Goal: Information Seeking & Learning: Learn about a topic

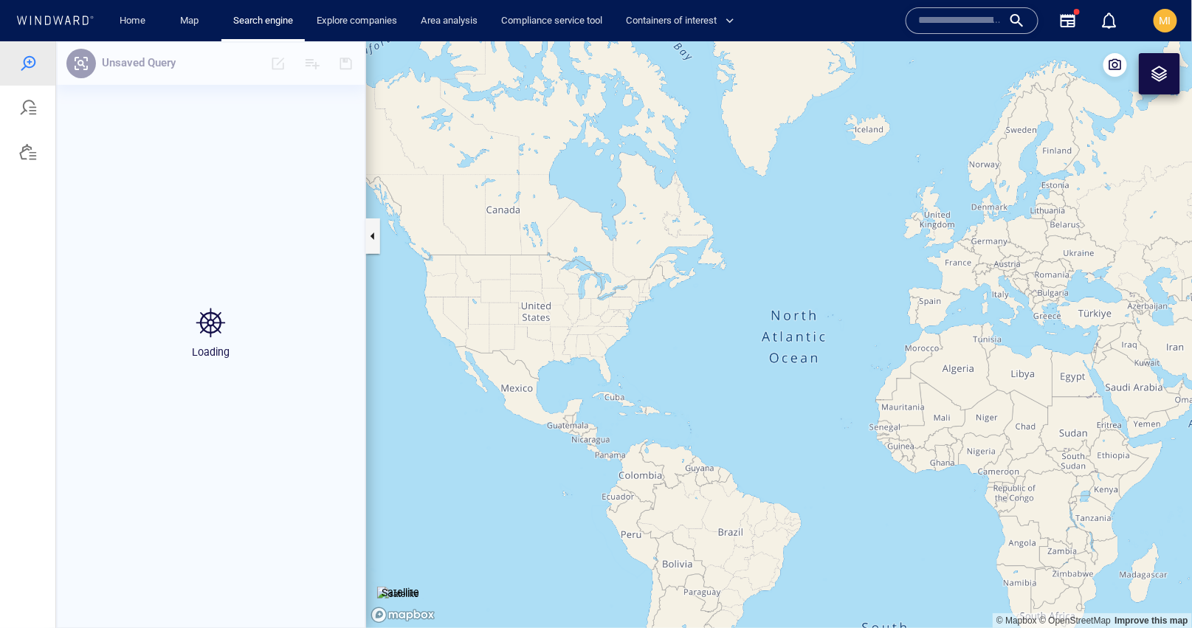
click at [941, 18] on input "text" at bounding box center [960, 21] width 84 height 22
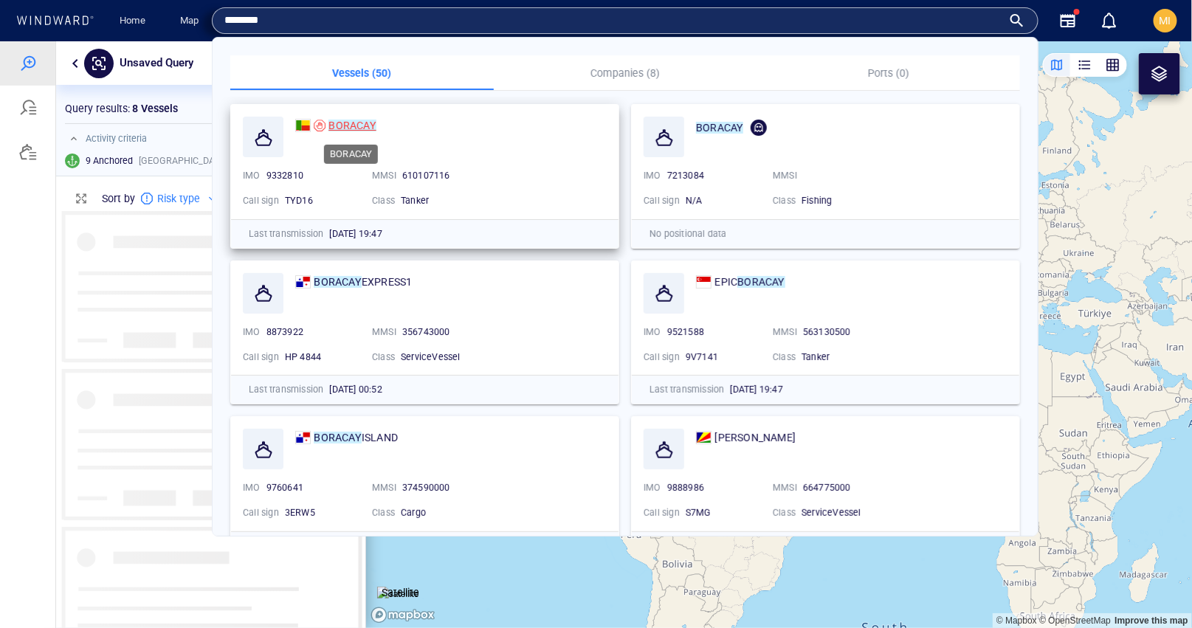
scroll to position [416, 309]
type input "*******"
click at [364, 130] on mark "BORACAY" at bounding box center [352, 126] width 47 height 12
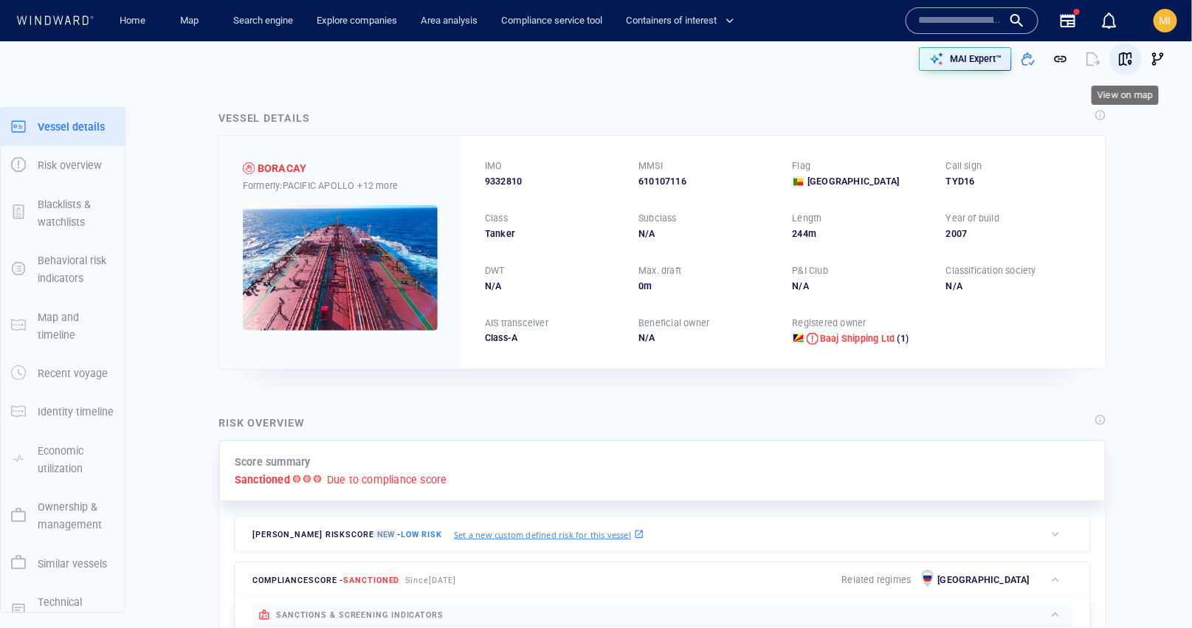
click at [1126, 58] on span "button" at bounding box center [1125, 59] width 15 height 15
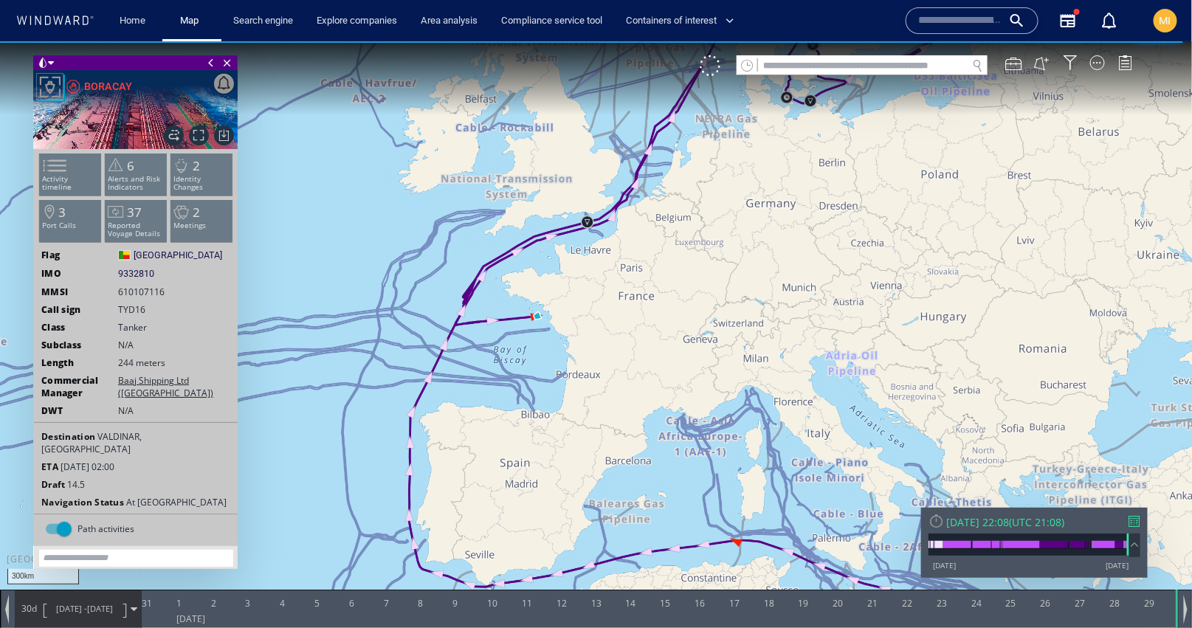
click at [1100, 71] on div "VM" at bounding box center [924, 65] width 448 height 21
click at [1100, 66] on div at bounding box center [1097, 62] width 15 height 15
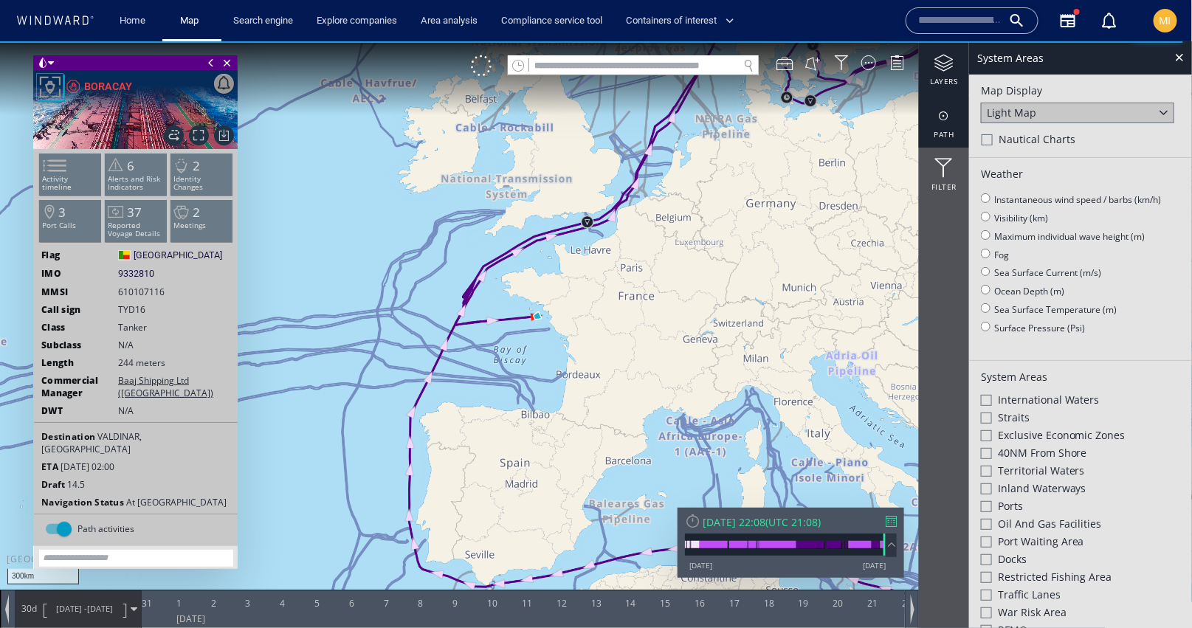
click at [943, 114] on div at bounding box center [944, 115] width 50 height 18
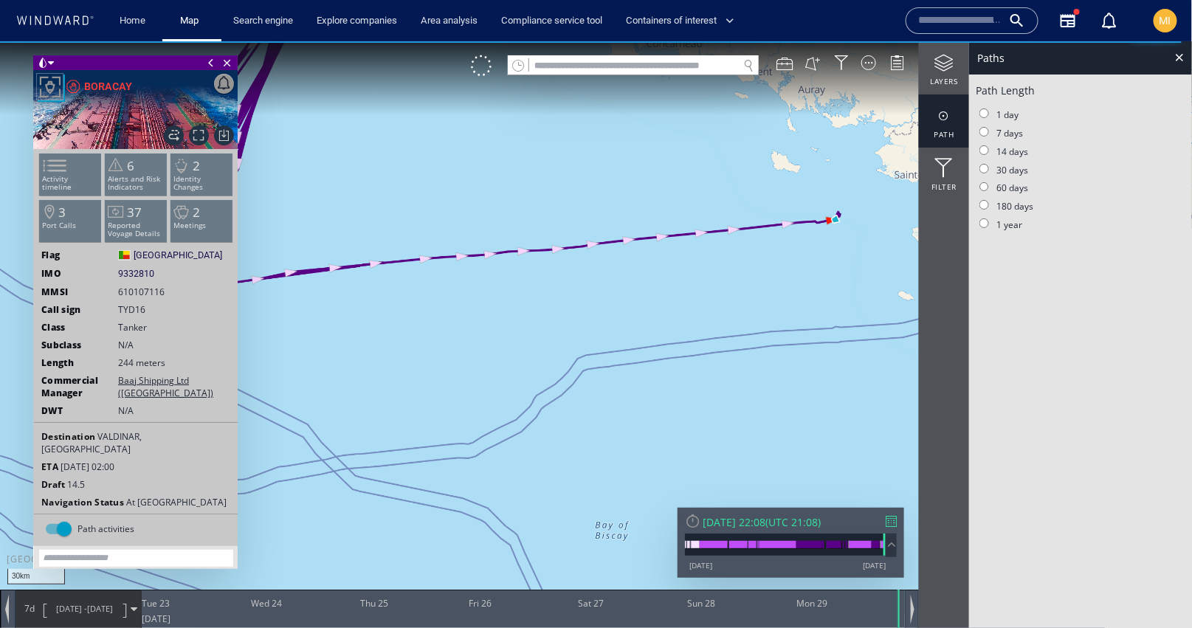
drag, startPoint x: 487, startPoint y: 312, endPoint x: 678, endPoint y: 316, distance: 192.0
click at [678, 316] on canvas "Map" at bounding box center [596, 327] width 1193 height 572
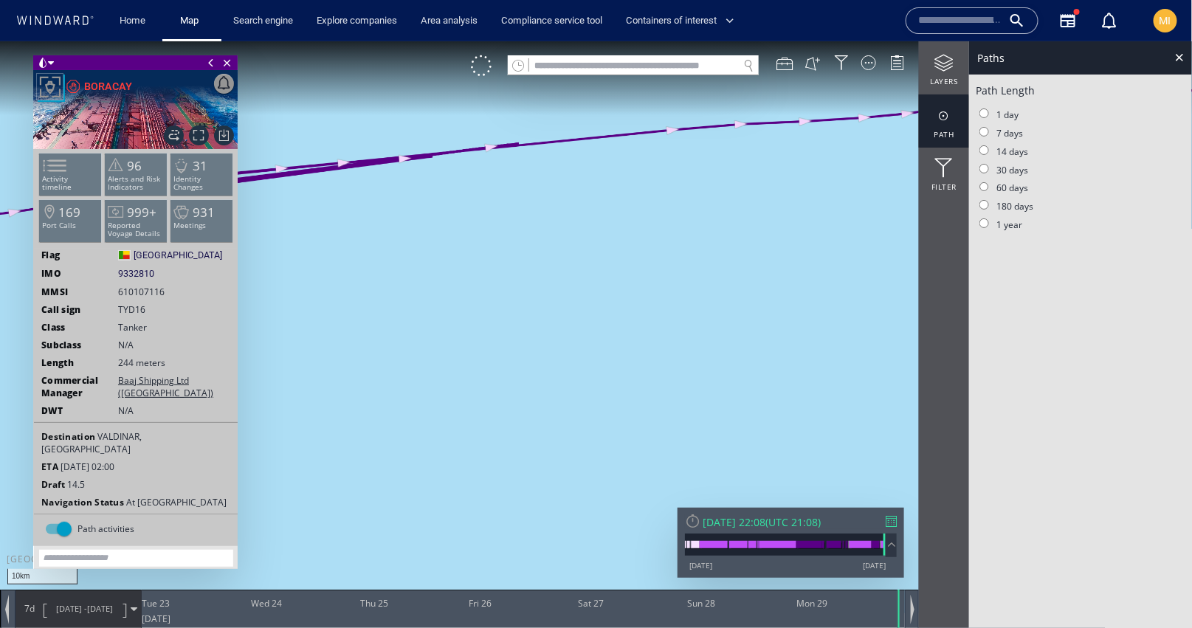
drag, startPoint x: 481, startPoint y: 267, endPoint x: 676, endPoint y: 374, distance: 222.0
click at [676, 374] on canvas "Map" at bounding box center [596, 327] width 1193 height 572
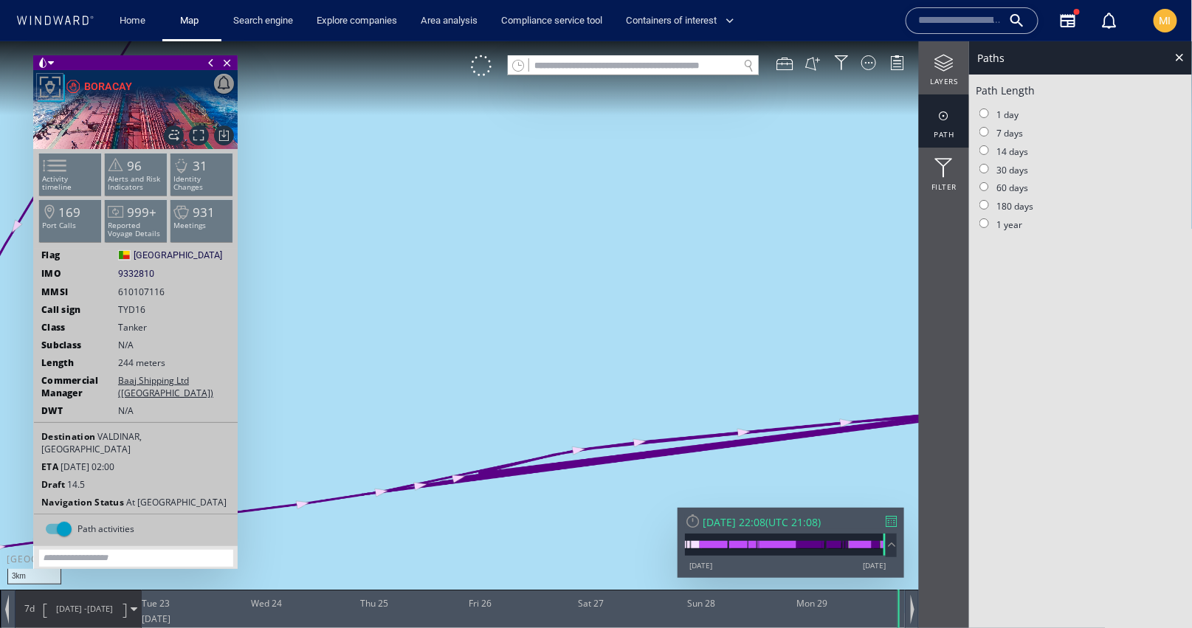
drag, startPoint x: 672, startPoint y: 374, endPoint x: 672, endPoint y: 234, distance: 140.3
click at [672, 247] on canvas "Map" at bounding box center [596, 327] width 1193 height 572
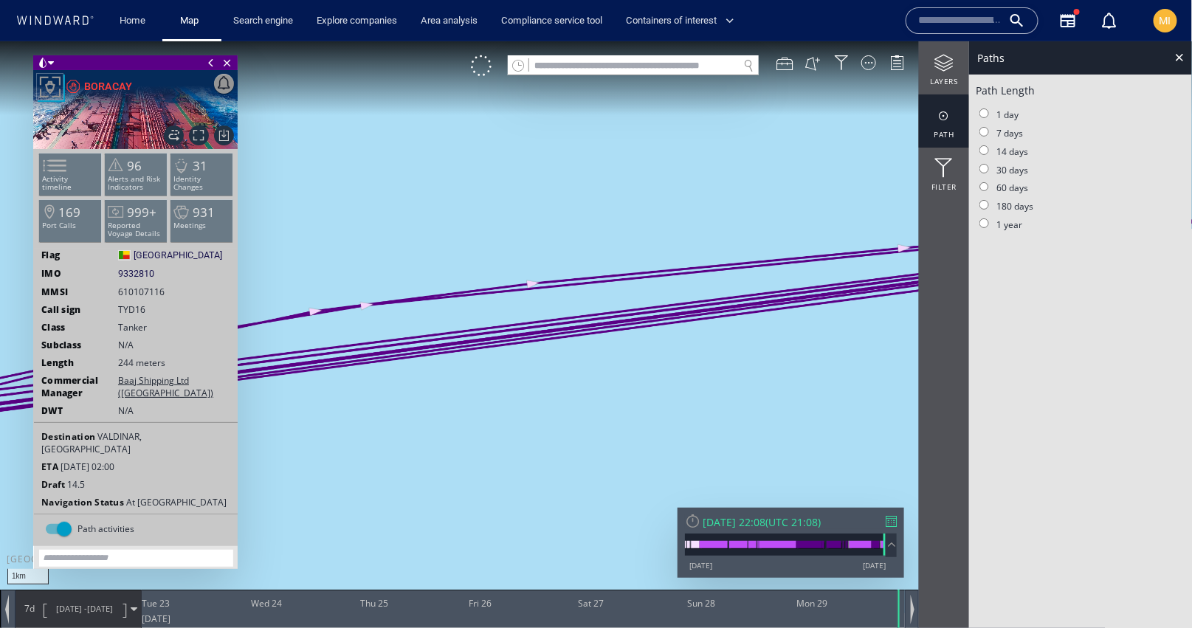
drag, startPoint x: 707, startPoint y: 315, endPoint x: 886, endPoint y: 233, distance: 197.5
click at [886, 233] on canvas "Map" at bounding box center [596, 327] width 1193 height 572
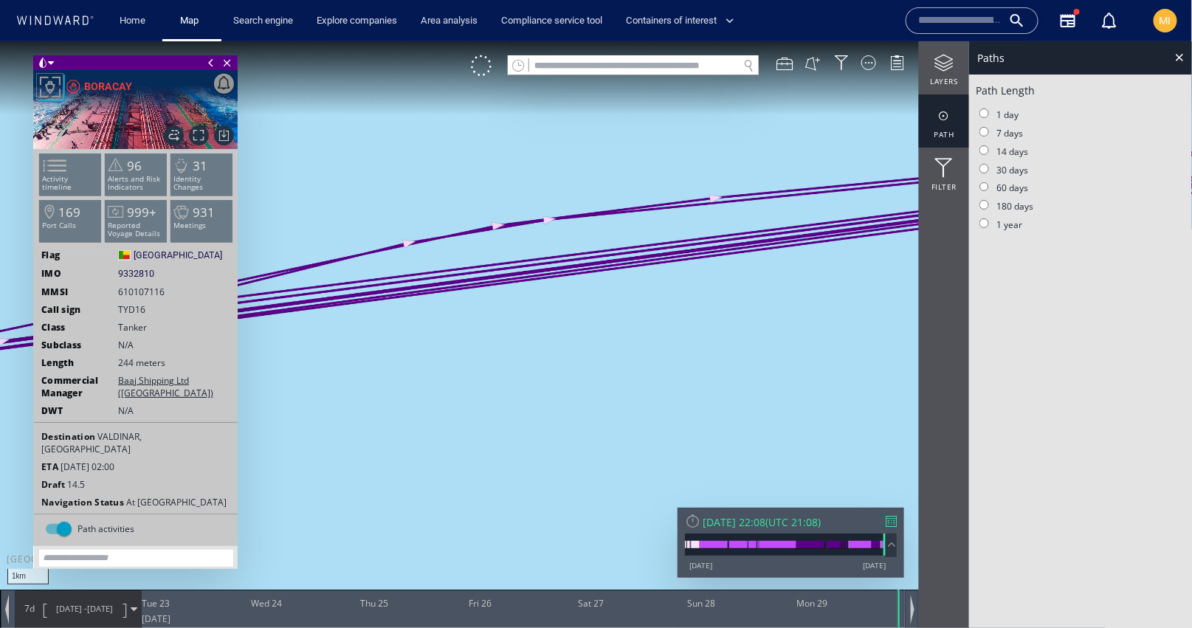
drag, startPoint x: 727, startPoint y: 357, endPoint x: 955, endPoint y: 343, distance: 227.8
click at [955, 41] on div "1km © Mapbox © OpenStreetMap Improve this map 0 0 Mon 22 September 2025 Tue 23 …" at bounding box center [596, 41] width 1192 height 0
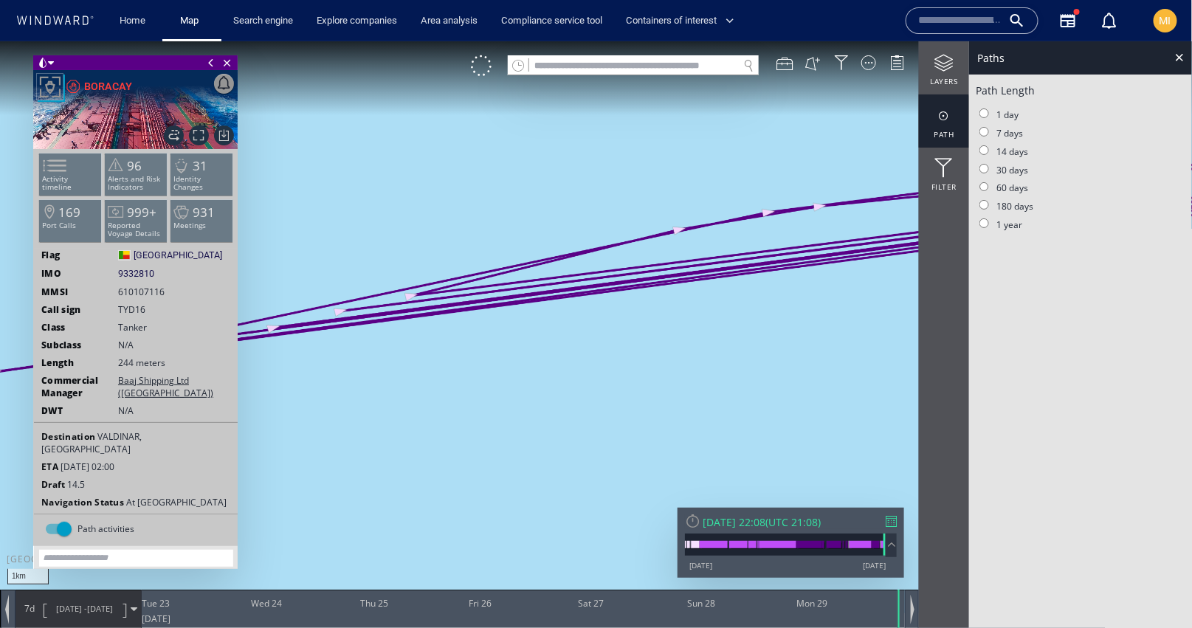
drag, startPoint x: 721, startPoint y: 351, endPoint x: 893, endPoint y: 349, distance: 171.3
click at [889, 349] on canvas "Map" at bounding box center [596, 327] width 1193 height 572
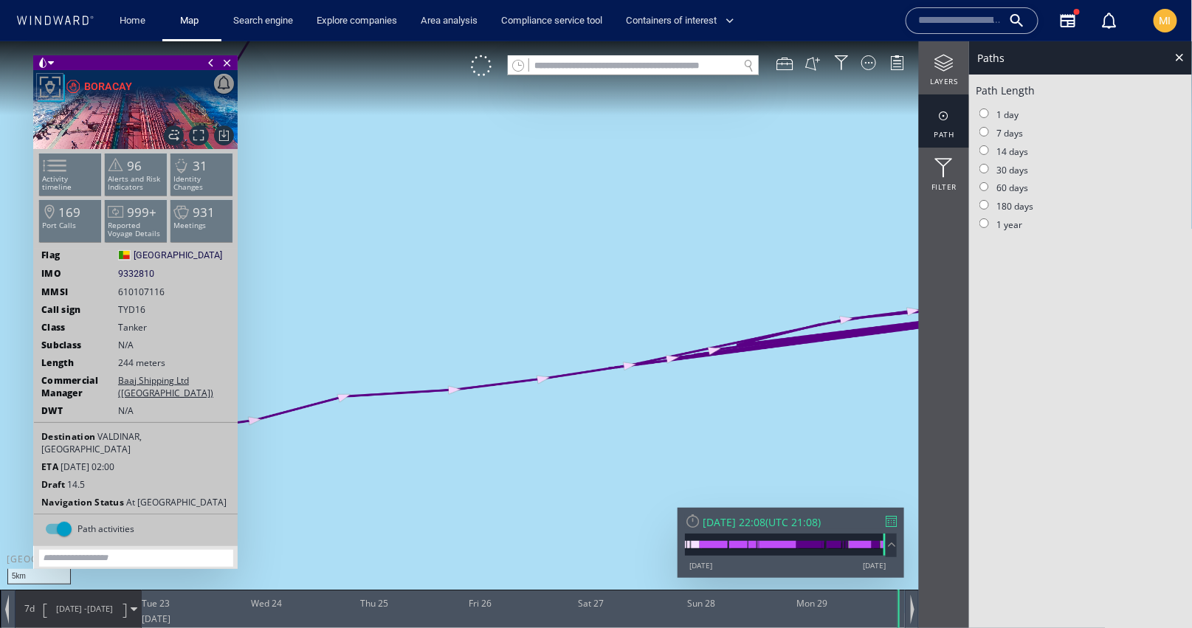
drag, startPoint x: 805, startPoint y: 368, endPoint x: 502, endPoint y: 311, distance: 308.7
click at [506, 312] on canvas "Map" at bounding box center [596, 327] width 1193 height 572
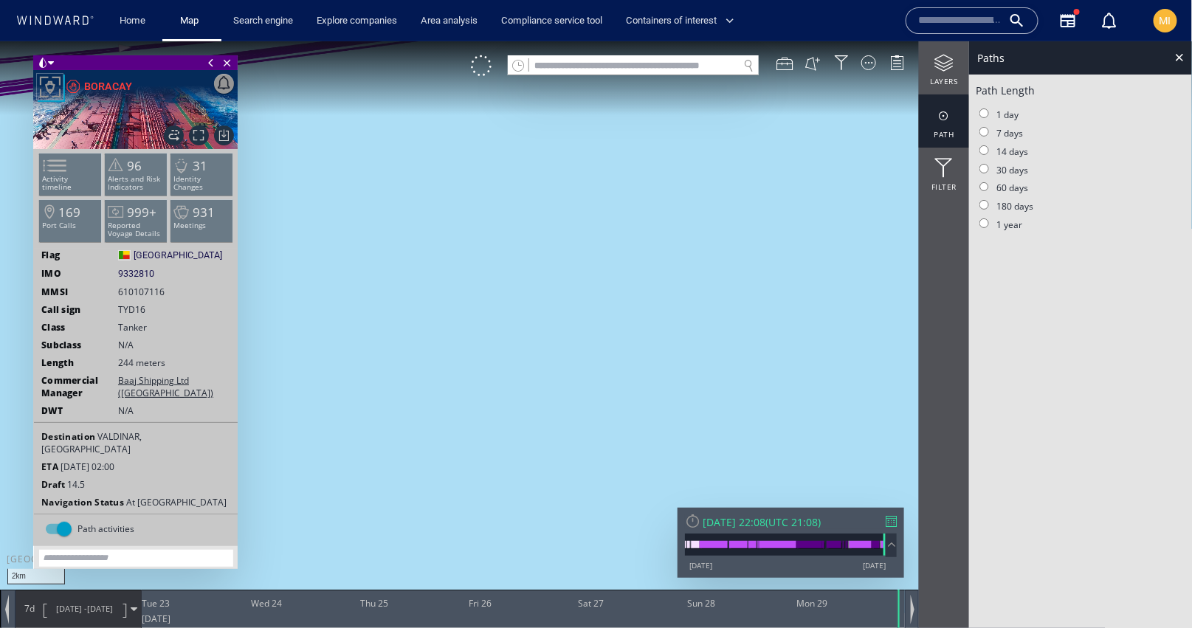
drag, startPoint x: 643, startPoint y: 182, endPoint x: 685, endPoint y: 393, distance: 215.3
click at [684, 391] on canvas "Map" at bounding box center [596, 327] width 1193 height 572
click at [685, 393] on canvas "Map" at bounding box center [596, 327] width 1193 height 572
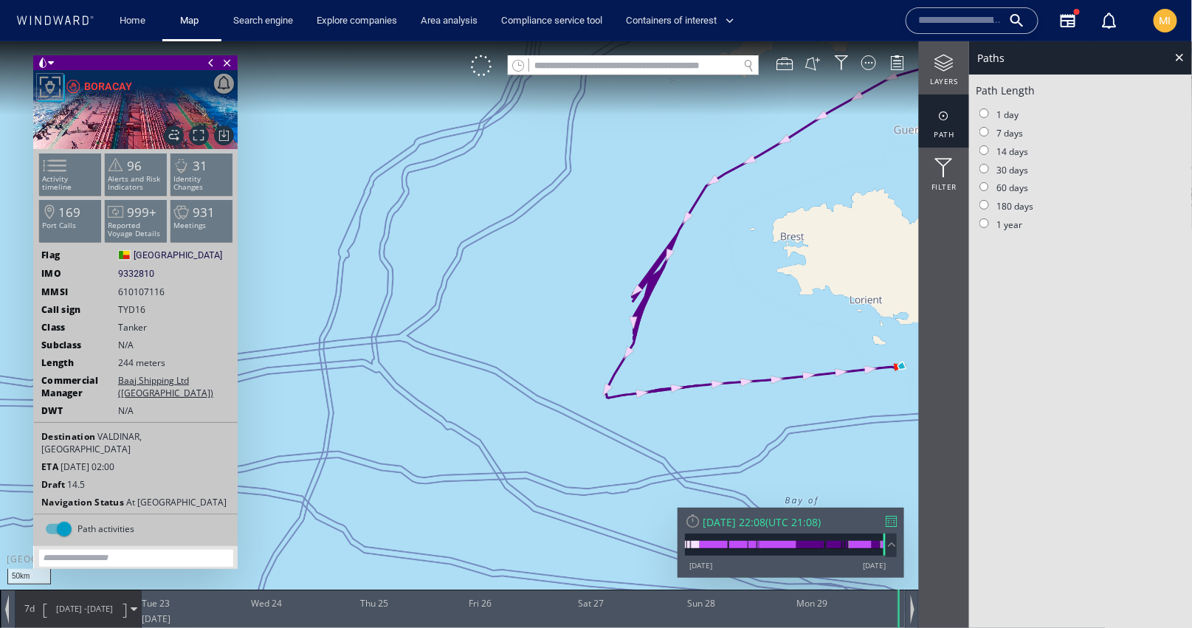
drag, startPoint x: 817, startPoint y: 342, endPoint x: 738, endPoint y: 323, distance: 80.6
click at [741, 323] on canvas "Map" at bounding box center [596, 327] width 1193 height 572
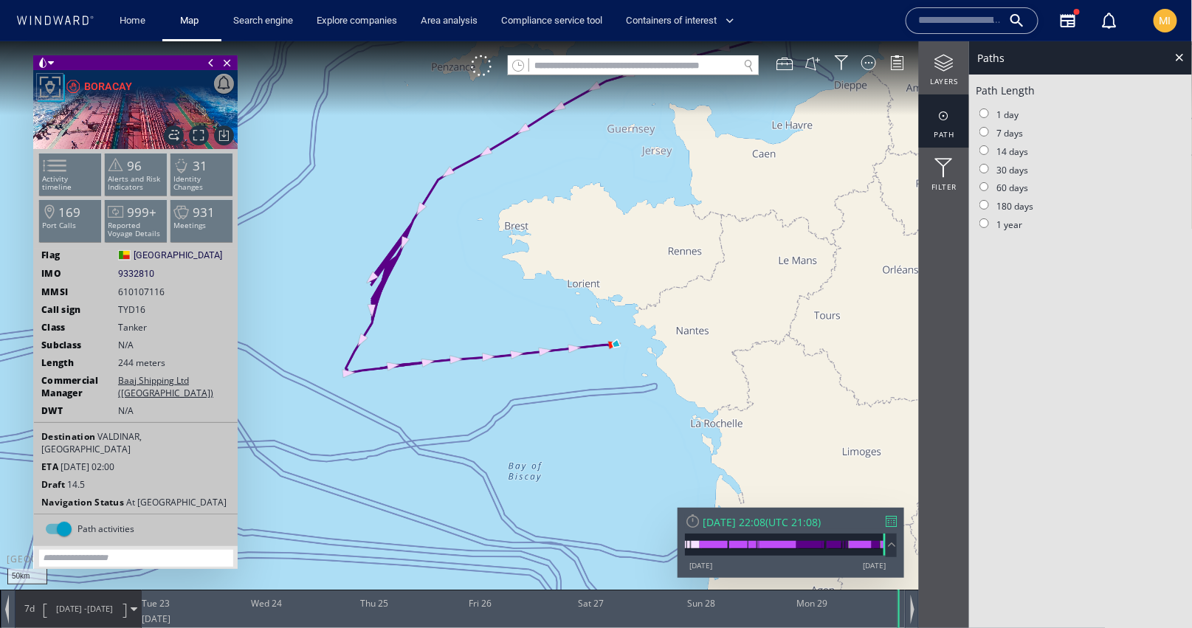
drag, startPoint x: 448, startPoint y: 389, endPoint x: 520, endPoint y: 378, distance: 73.2
click at [520, 379] on canvas "Map" at bounding box center [596, 327] width 1193 height 572
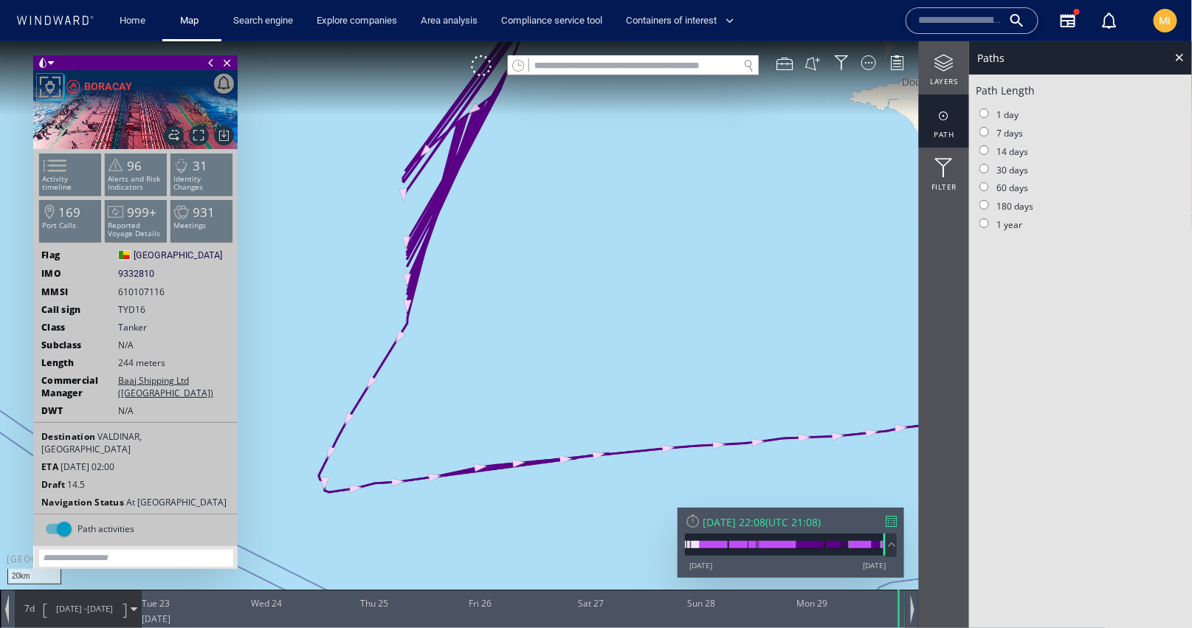
drag, startPoint x: 413, startPoint y: 314, endPoint x: 548, endPoint y: 289, distance: 136.7
click at [548, 289] on canvas "Map" at bounding box center [596, 327] width 1193 height 572
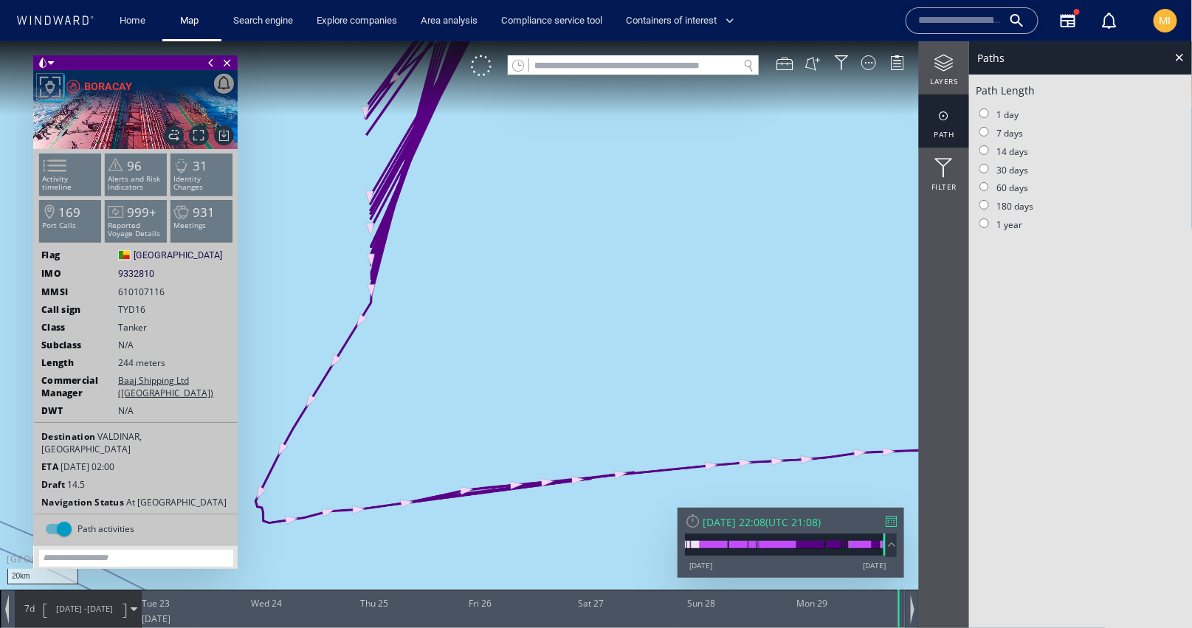
drag, startPoint x: 516, startPoint y: 259, endPoint x: 515, endPoint y: 362, distance: 102.6
click at [515, 361] on canvas "Map" at bounding box center [596, 327] width 1193 height 572
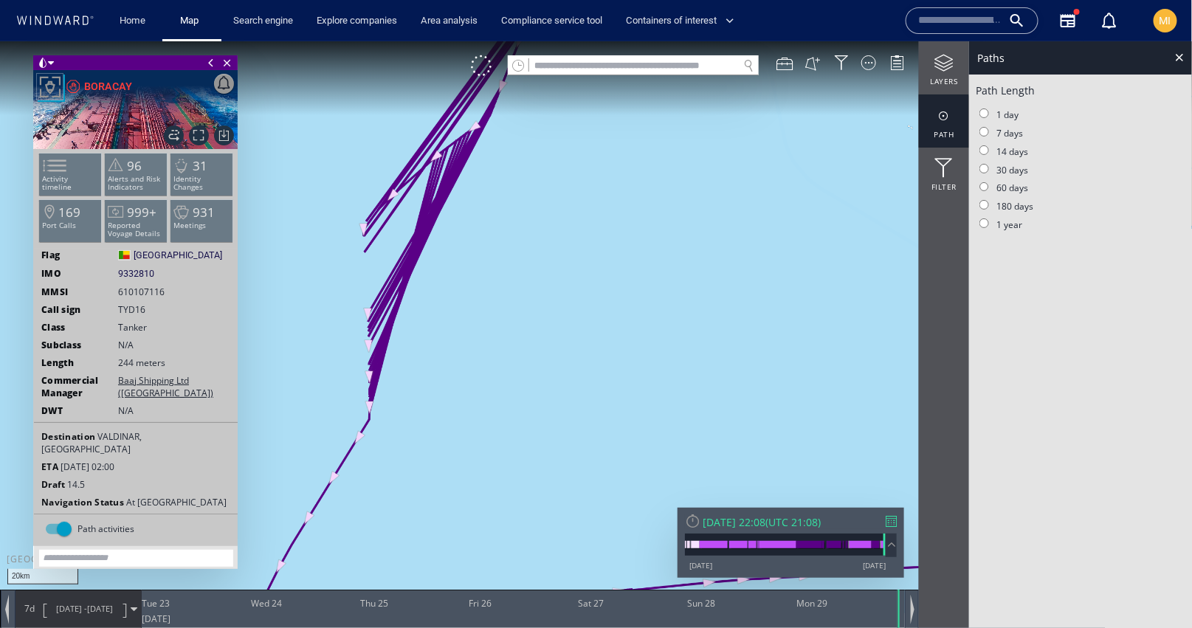
drag, startPoint x: 515, startPoint y: 382, endPoint x: 515, endPoint y: 433, distance: 50.9
click at [515, 432] on canvas "Map" at bounding box center [596, 327] width 1193 height 572
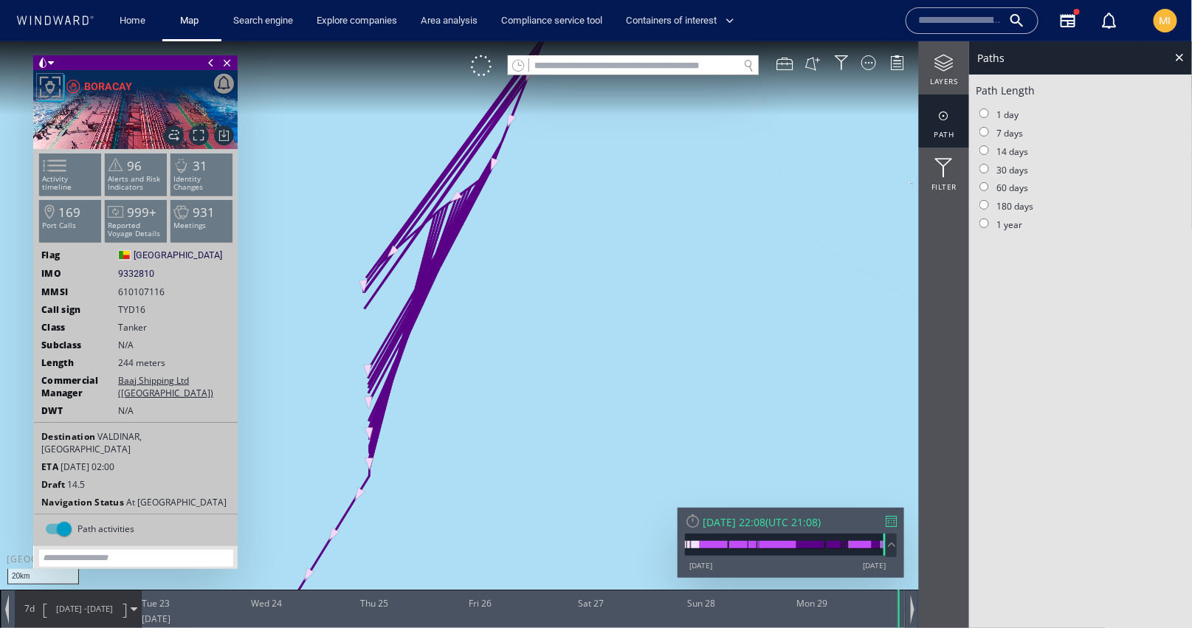
drag, startPoint x: 523, startPoint y: 386, endPoint x: 494, endPoint y: 475, distance: 93.2
click at [495, 473] on canvas "Map" at bounding box center [596, 327] width 1193 height 572
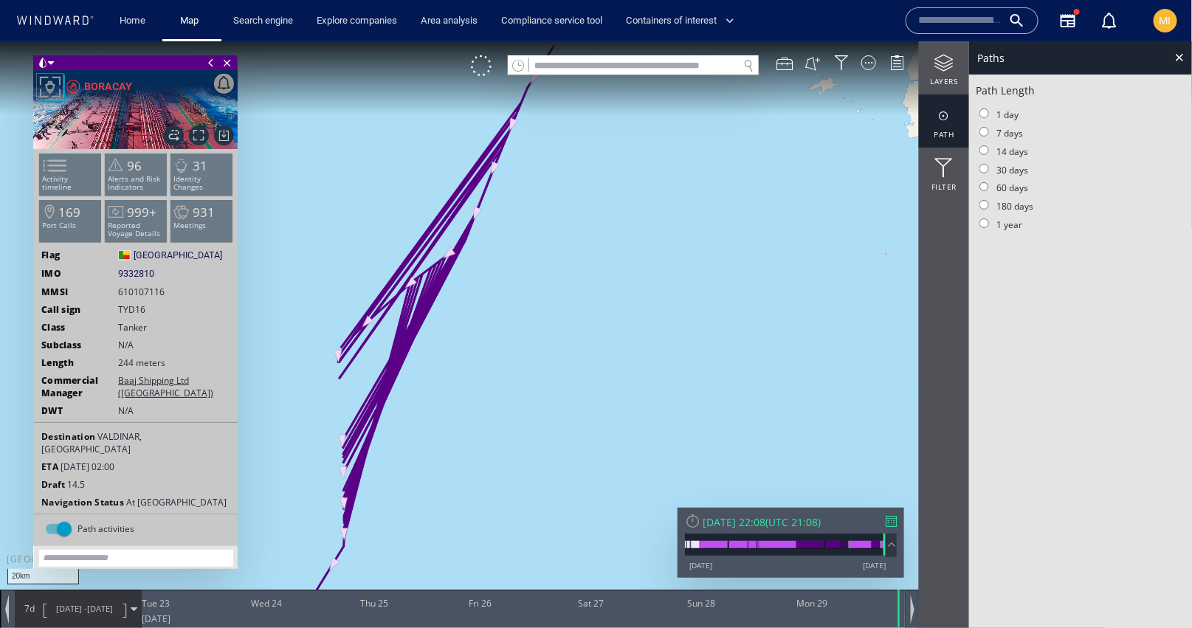
drag, startPoint x: 512, startPoint y: 457, endPoint x: 522, endPoint y: 409, distance: 49.1
click at [522, 409] on canvas "Map" at bounding box center [596, 327] width 1193 height 572
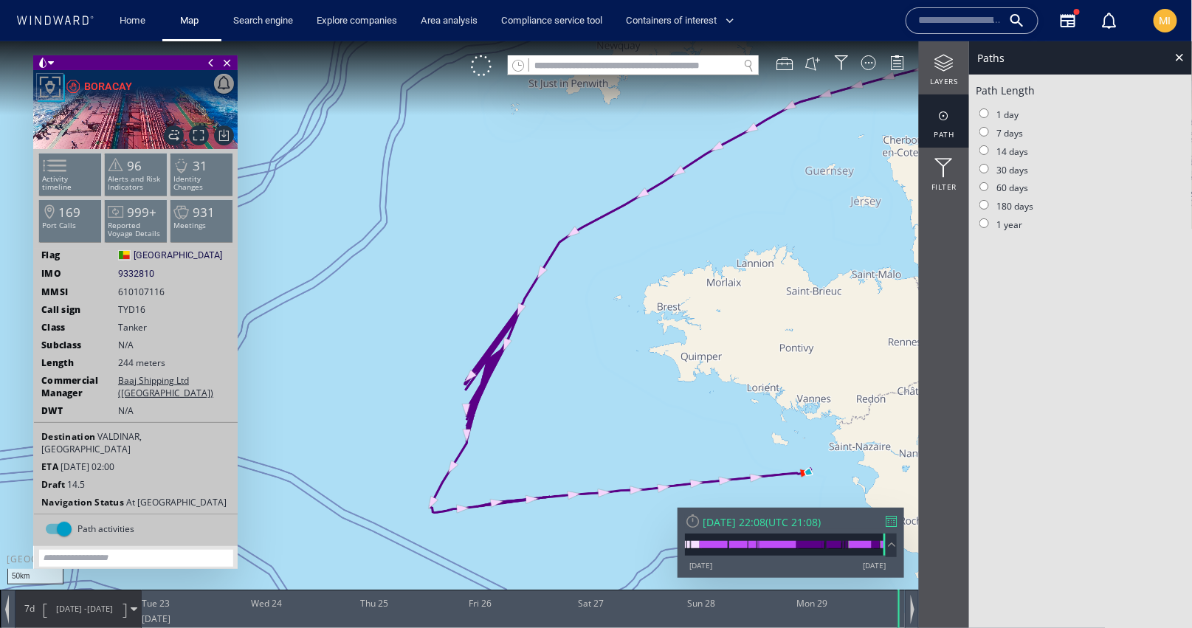
drag, startPoint x: 522, startPoint y: 407, endPoint x: 459, endPoint y: 358, distance: 79.4
click at [461, 358] on canvas "Map" at bounding box center [596, 327] width 1193 height 572
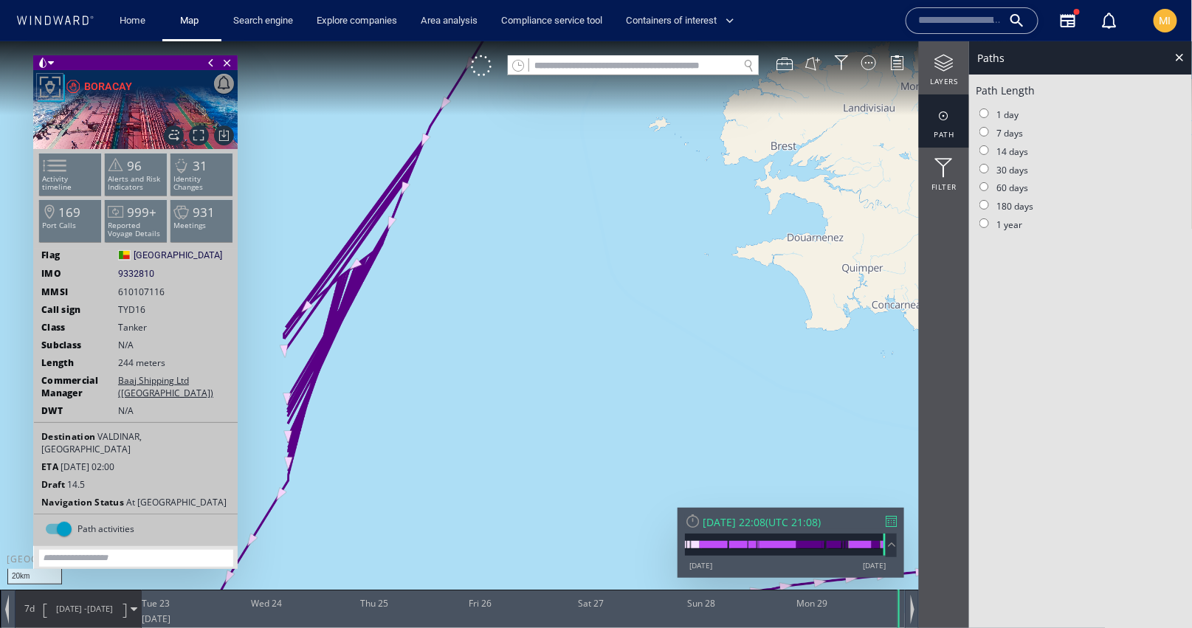
drag, startPoint x: 393, startPoint y: 313, endPoint x: 455, endPoint y: 212, distance: 118.3
click at [449, 216] on canvas "Map" at bounding box center [596, 327] width 1193 height 572
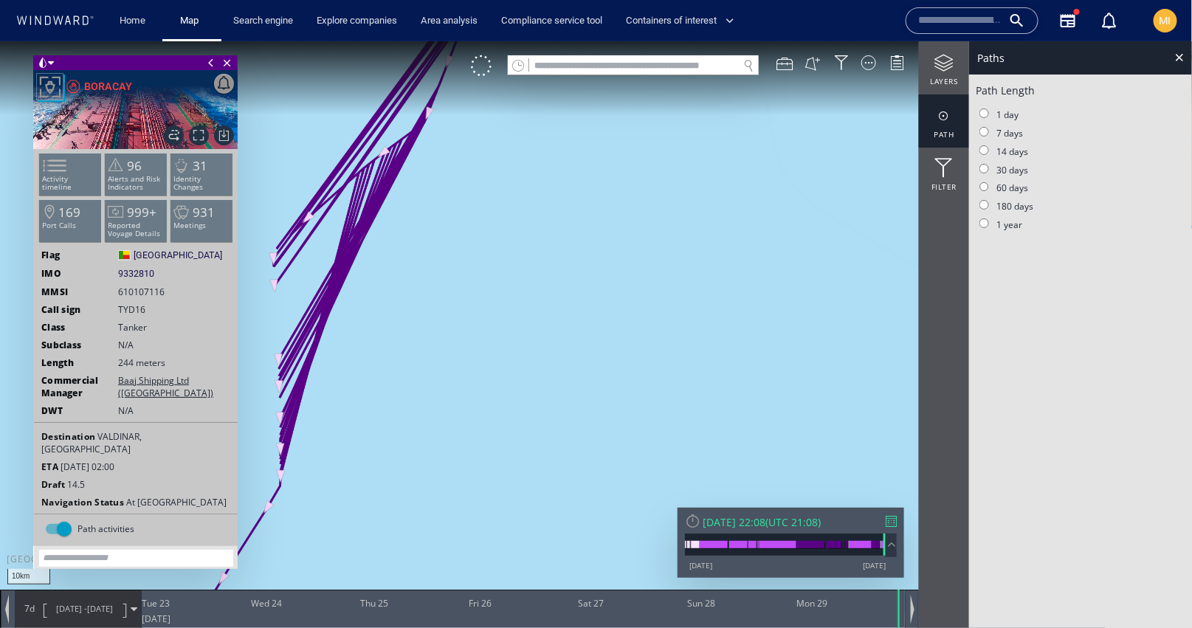
drag, startPoint x: 450, startPoint y: 216, endPoint x: 462, endPoint y: 273, distance: 58.9
click at [462, 273] on canvas "Map" at bounding box center [596, 327] width 1193 height 572
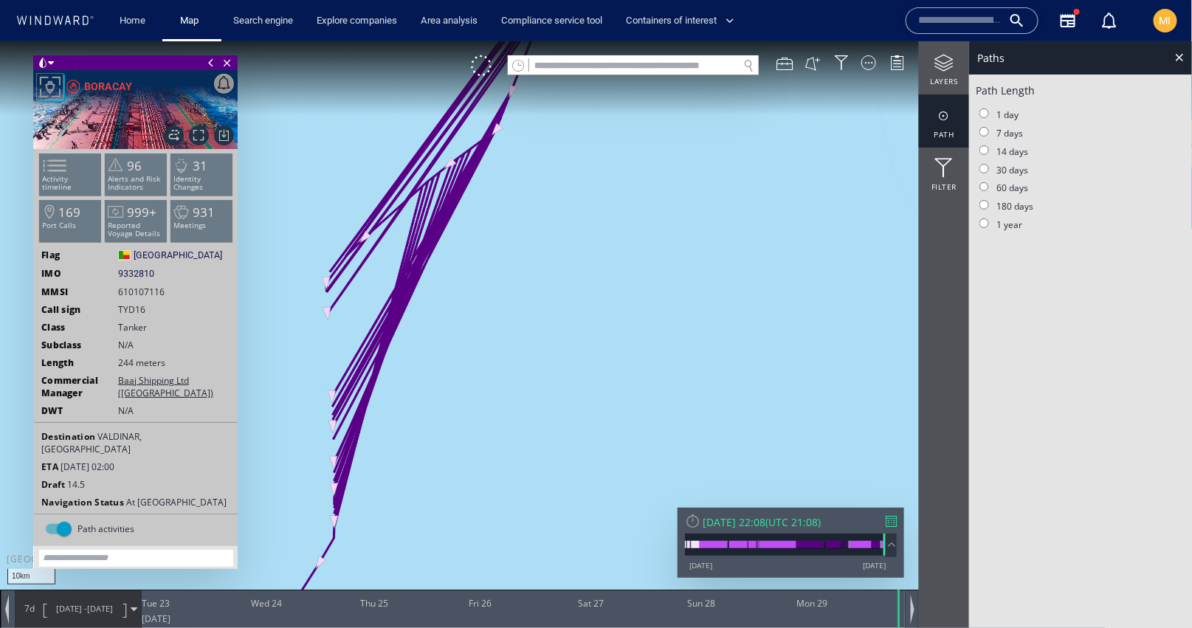
drag, startPoint x: 462, startPoint y: 273, endPoint x: 524, endPoint y: 241, distance: 69.7
click at [524, 241] on canvas "Map" at bounding box center [596, 327] width 1193 height 572
drag, startPoint x: 568, startPoint y: 270, endPoint x: 531, endPoint y: 269, distance: 37.7
click at [531, 269] on canvas "Map" at bounding box center [596, 327] width 1193 height 572
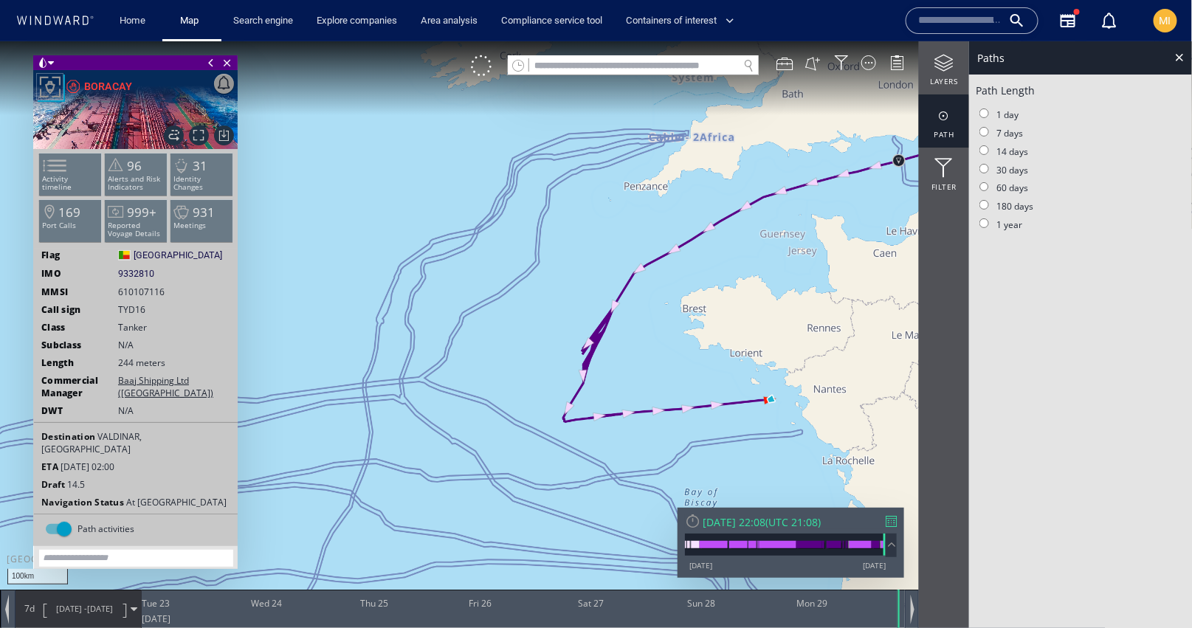
drag, startPoint x: 626, startPoint y: 360, endPoint x: 510, endPoint y: 244, distance: 164.4
click at [514, 244] on canvas "Map" at bounding box center [596, 327] width 1193 height 572
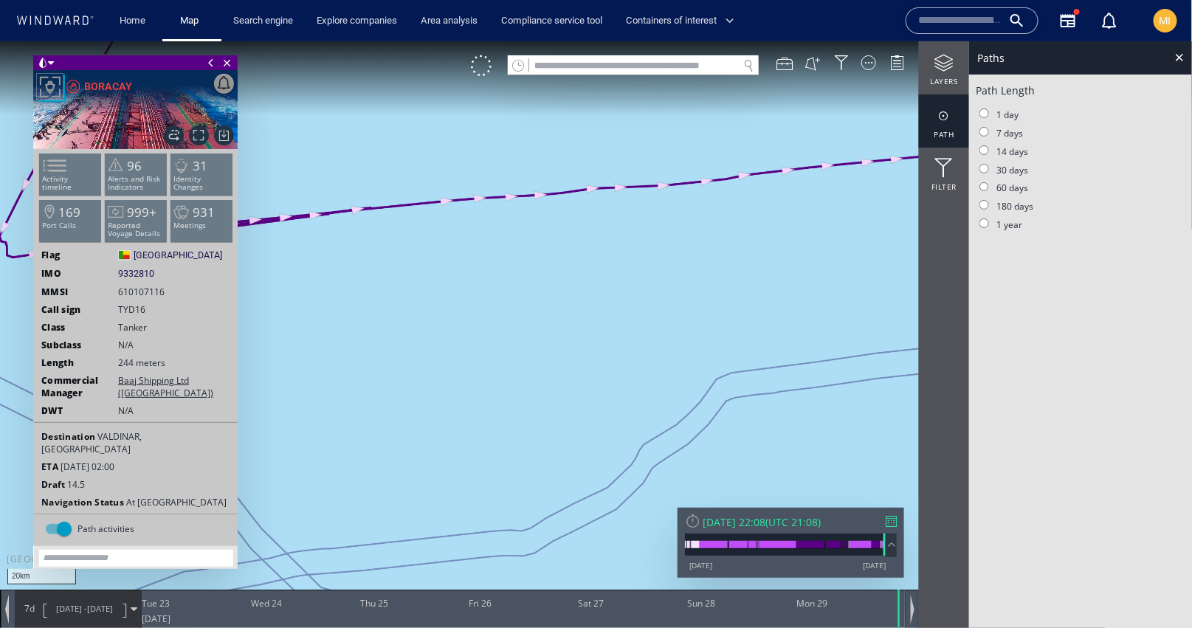
drag, startPoint x: 314, startPoint y: 267, endPoint x: 546, endPoint y: 302, distance: 234.4
click at [546, 302] on canvas "Map" at bounding box center [596, 327] width 1193 height 572
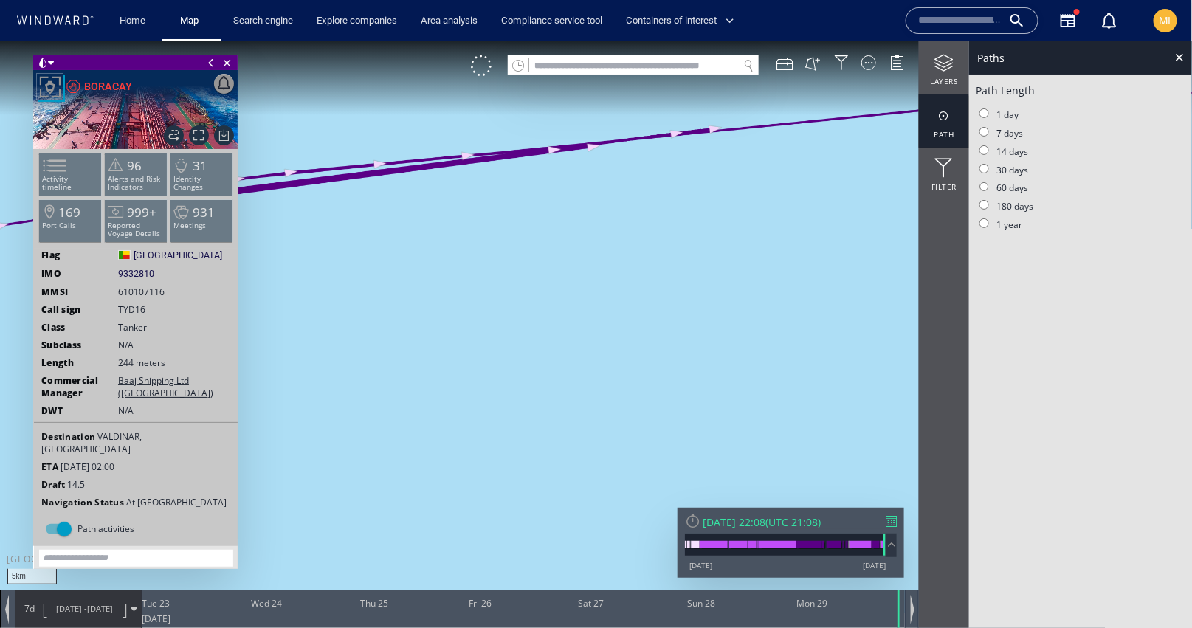
drag, startPoint x: 457, startPoint y: 266, endPoint x: 630, endPoint y: 356, distance: 195.5
click at [631, 356] on canvas "Map" at bounding box center [596, 327] width 1193 height 572
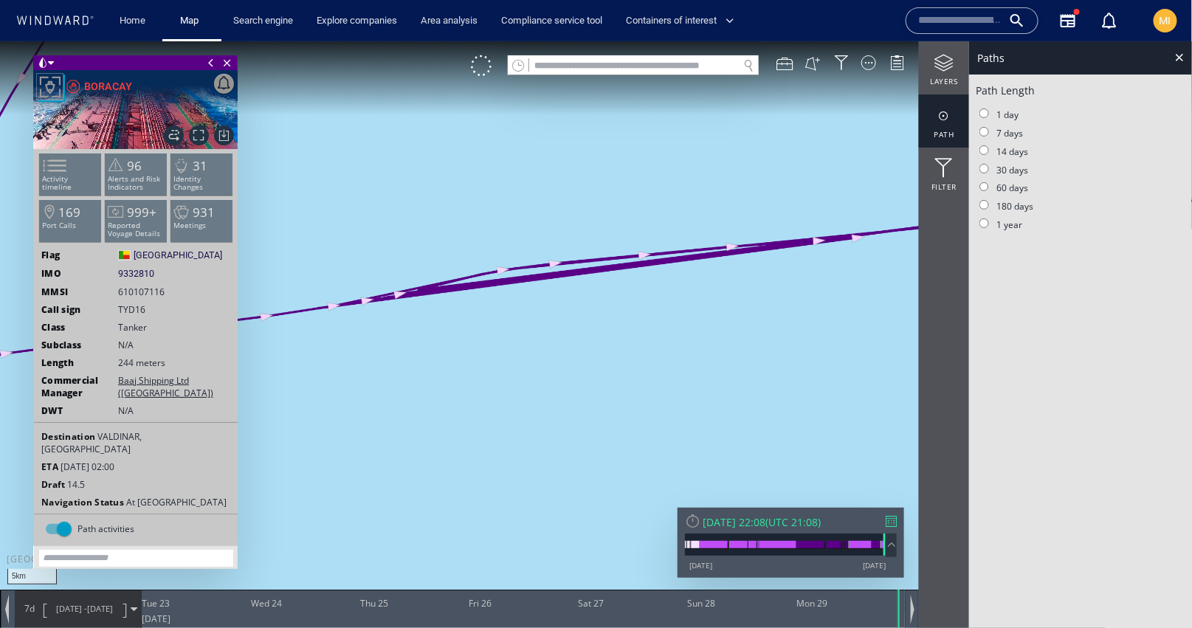
drag, startPoint x: 516, startPoint y: 346, endPoint x: 605, endPoint y: 346, distance: 89.3
click at [605, 346] on canvas "Map" at bounding box center [596, 327] width 1193 height 572
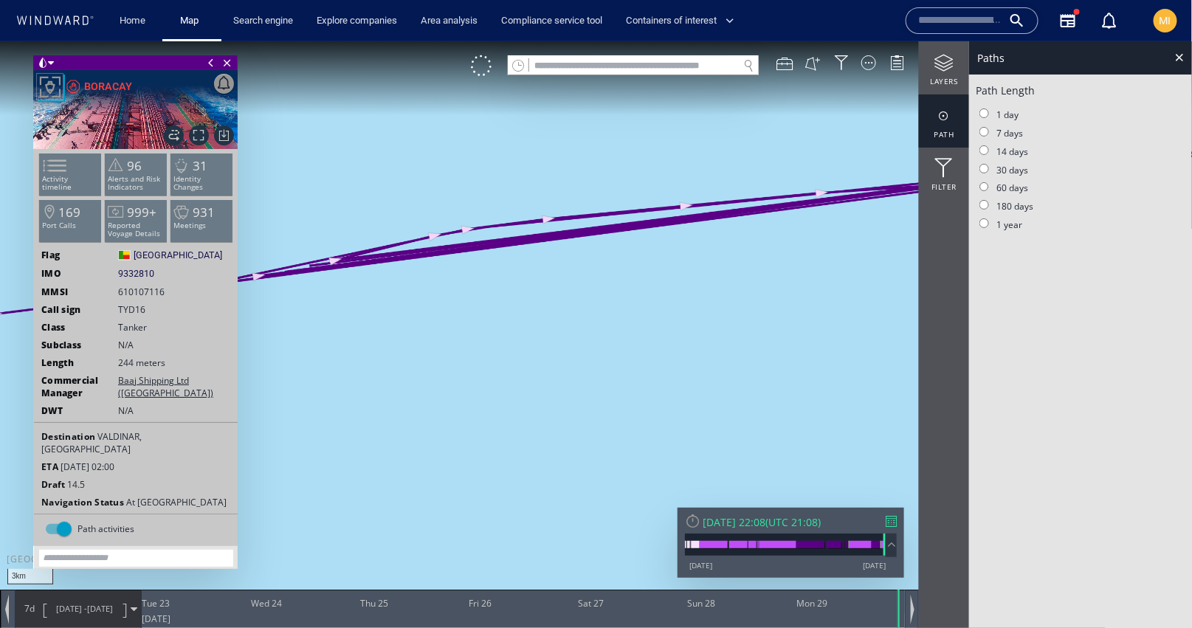
drag, startPoint x: 512, startPoint y: 314, endPoint x: 646, endPoint y: 323, distance: 134.7
click at [646, 323] on canvas "Map" at bounding box center [596, 327] width 1193 height 572
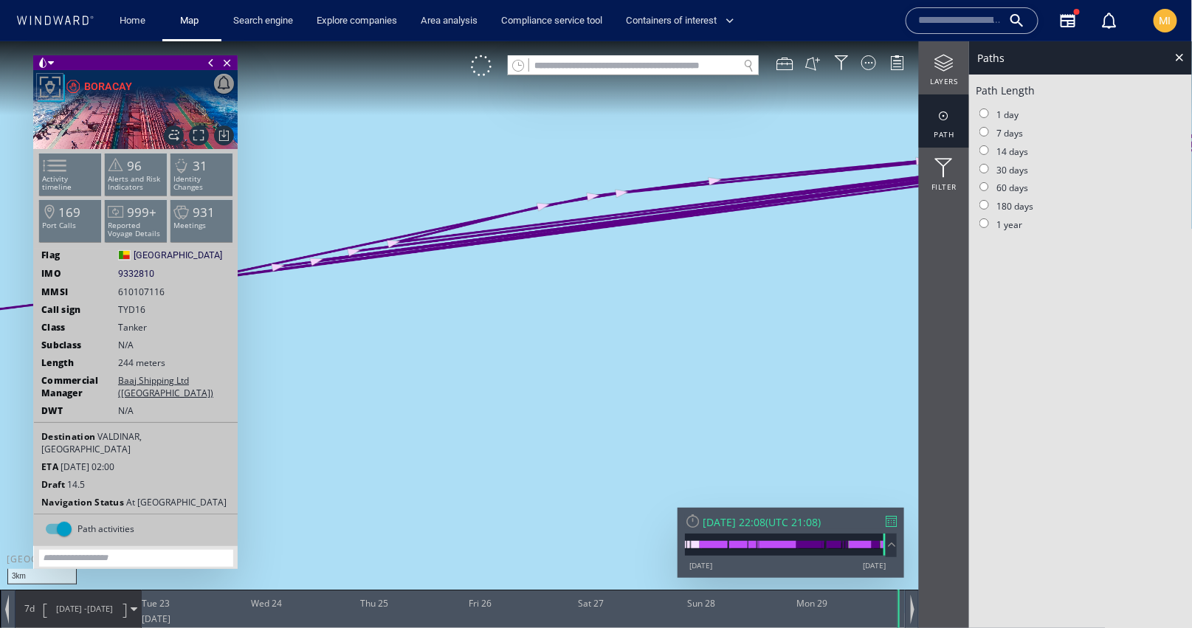
drag, startPoint x: 649, startPoint y: 324, endPoint x: 723, endPoint y: 348, distance: 77.5
click at [723, 348] on canvas "Map" at bounding box center [596, 327] width 1193 height 572
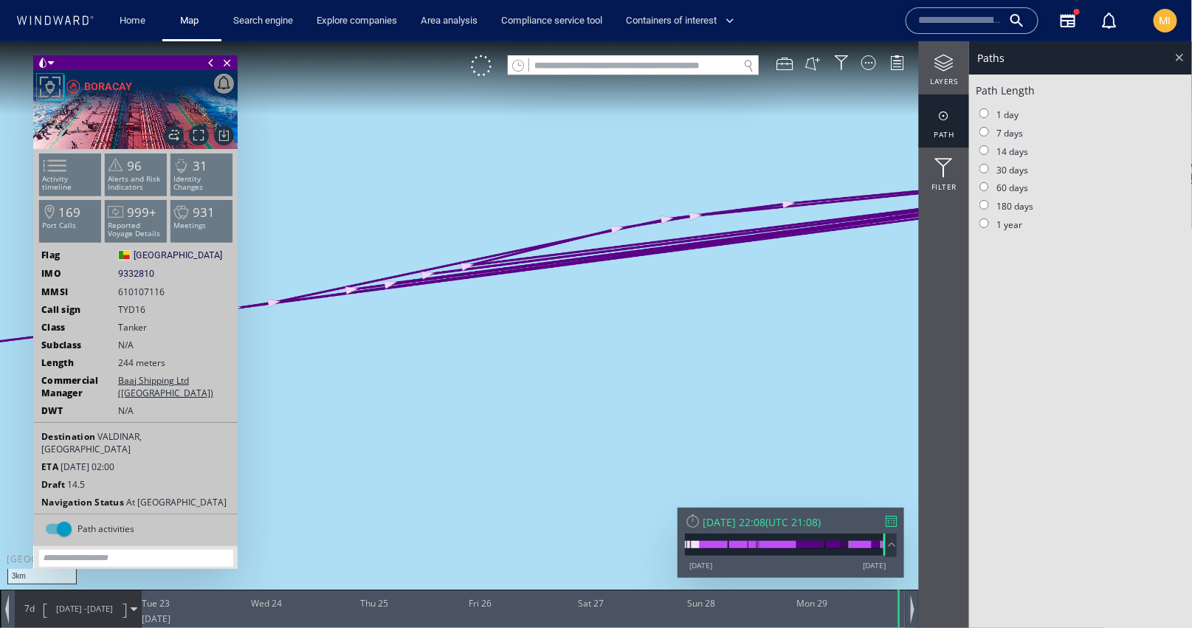
click at [1182, 60] on div at bounding box center [1180, 56] width 17 height 17
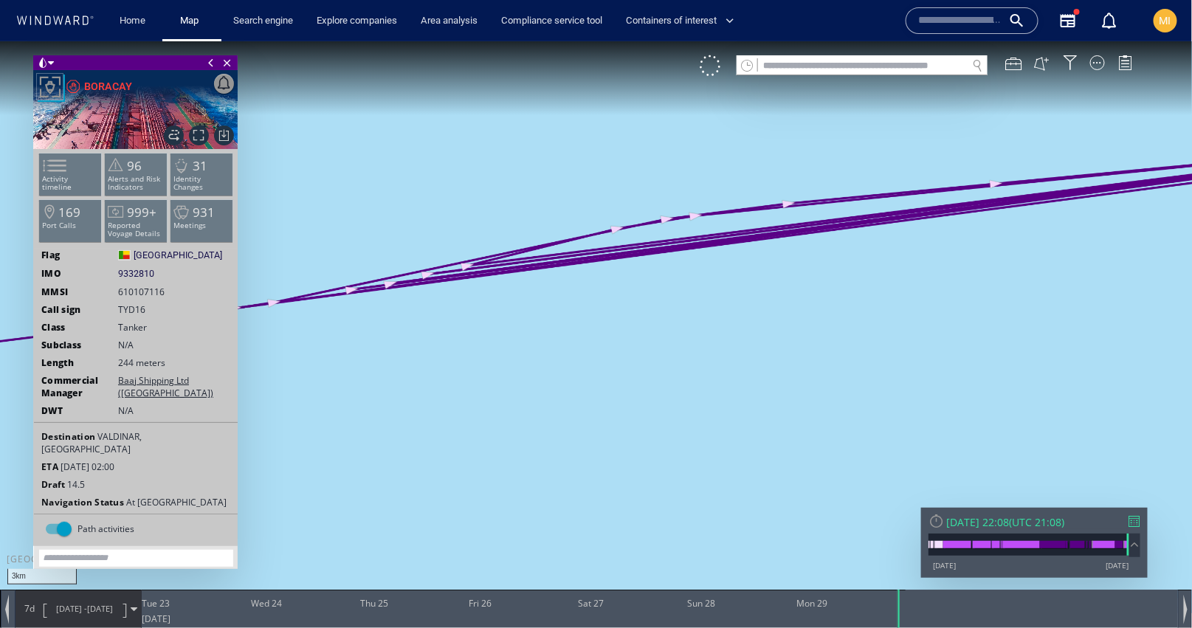
drag, startPoint x: 1039, startPoint y: 249, endPoint x: 917, endPoint y: 244, distance: 122.7
click at [917, 244] on canvas "Map" at bounding box center [596, 327] width 1193 height 572
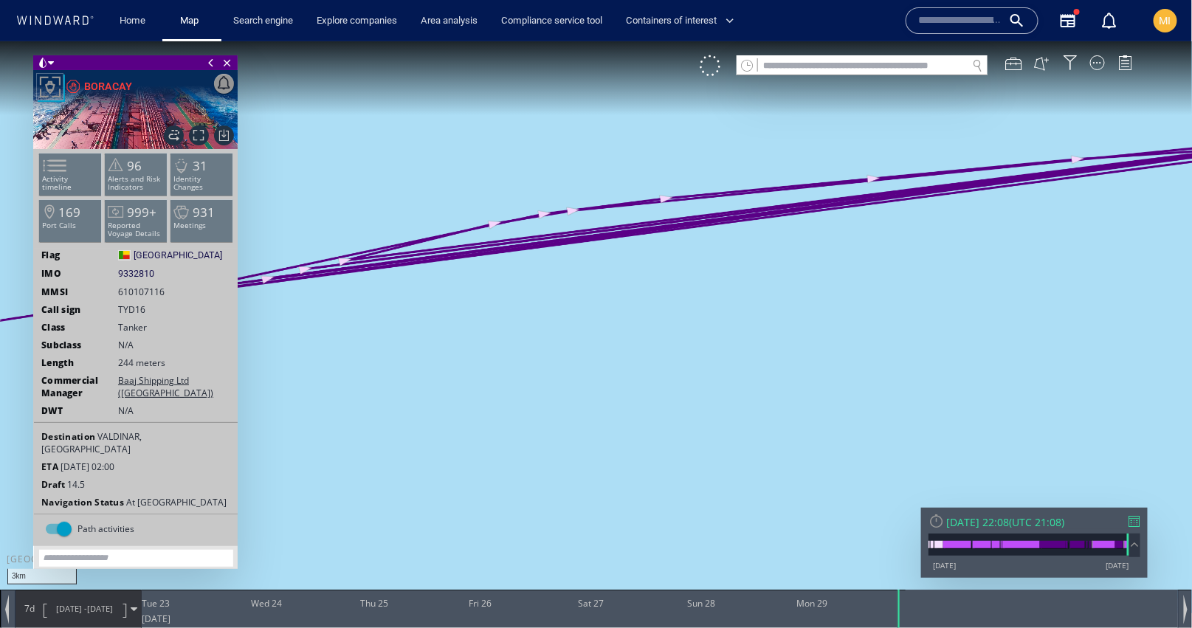
click at [210, 62] on span at bounding box center [211, 62] width 16 height 15
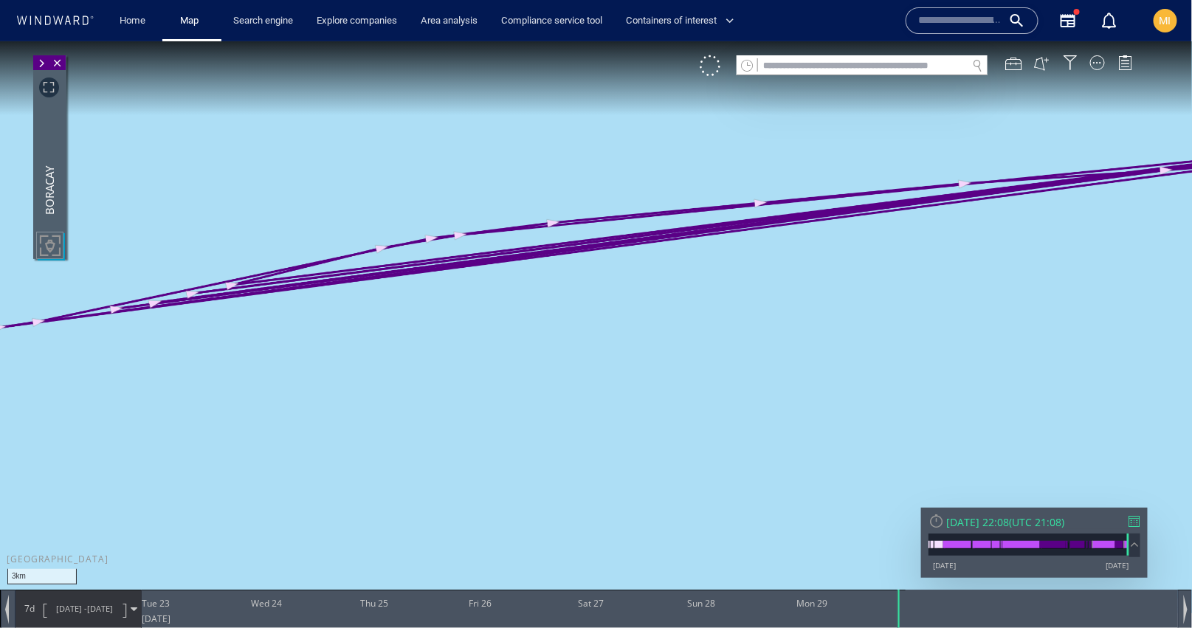
drag, startPoint x: 498, startPoint y: 290, endPoint x: 384, endPoint y: 314, distance: 116.3
click at [384, 314] on canvas "Map" at bounding box center [596, 327] width 1193 height 572
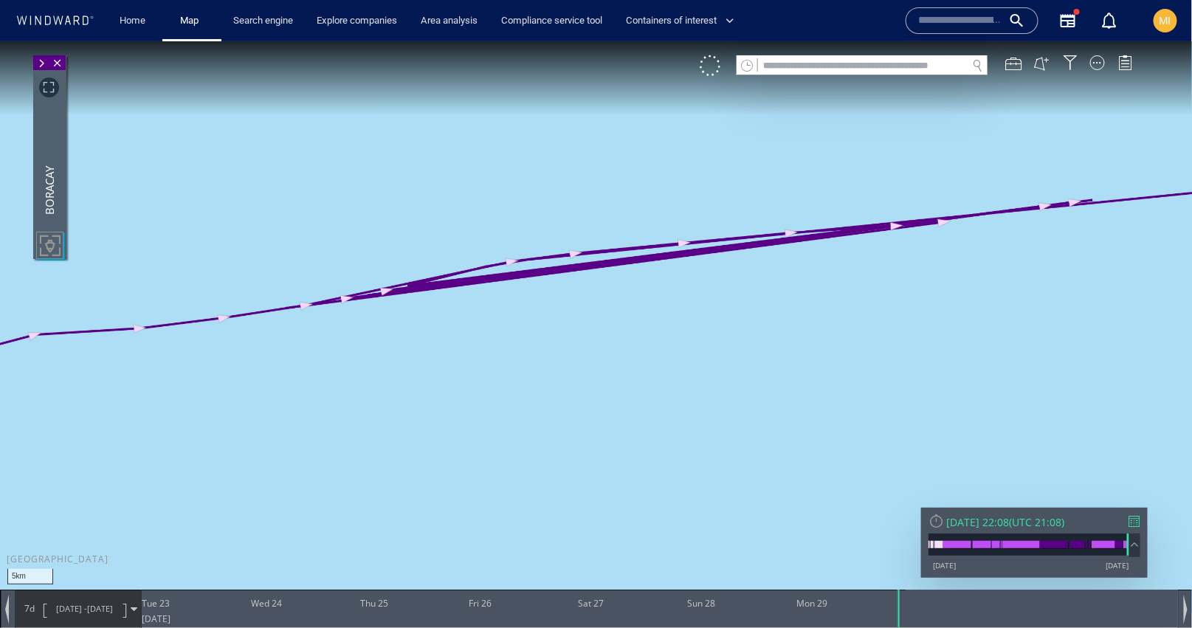
drag, startPoint x: 935, startPoint y: 244, endPoint x: 730, endPoint y: 252, distance: 204.6
click at [736, 251] on canvas "Map" at bounding box center [596, 327] width 1193 height 572
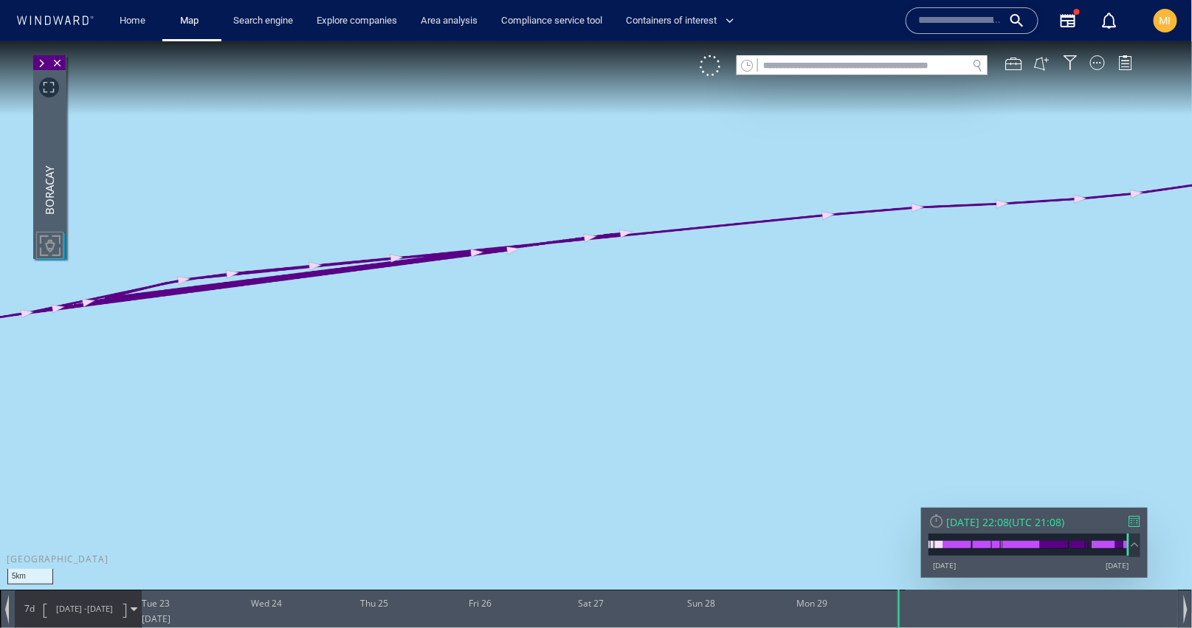
drag, startPoint x: 894, startPoint y: 260, endPoint x: 624, endPoint y: 260, distance: 270.2
click at [628, 260] on canvas "Map" at bounding box center [596, 327] width 1193 height 572
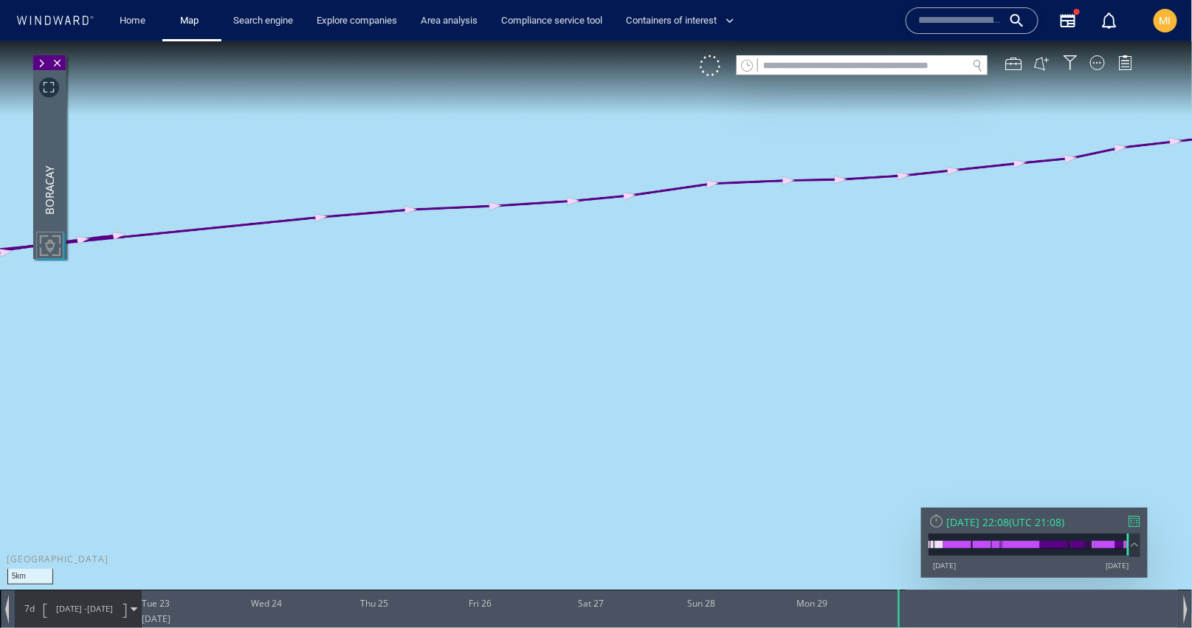
drag, startPoint x: 896, startPoint y: 218, endPoint x: 587, endPoint y: 303, distance: 320.1
click at [591, 303] on canvas "Map" at bounding box center [596, 327] width 1193 height 572
drag, startPoint x: 1062, startPoint y: 230, endPoint x: 678, endPoint y: 98, distance: 406.5
click at [690, 89] on canvas "Map" at bounding box center [596, 327] width 1193 height 572
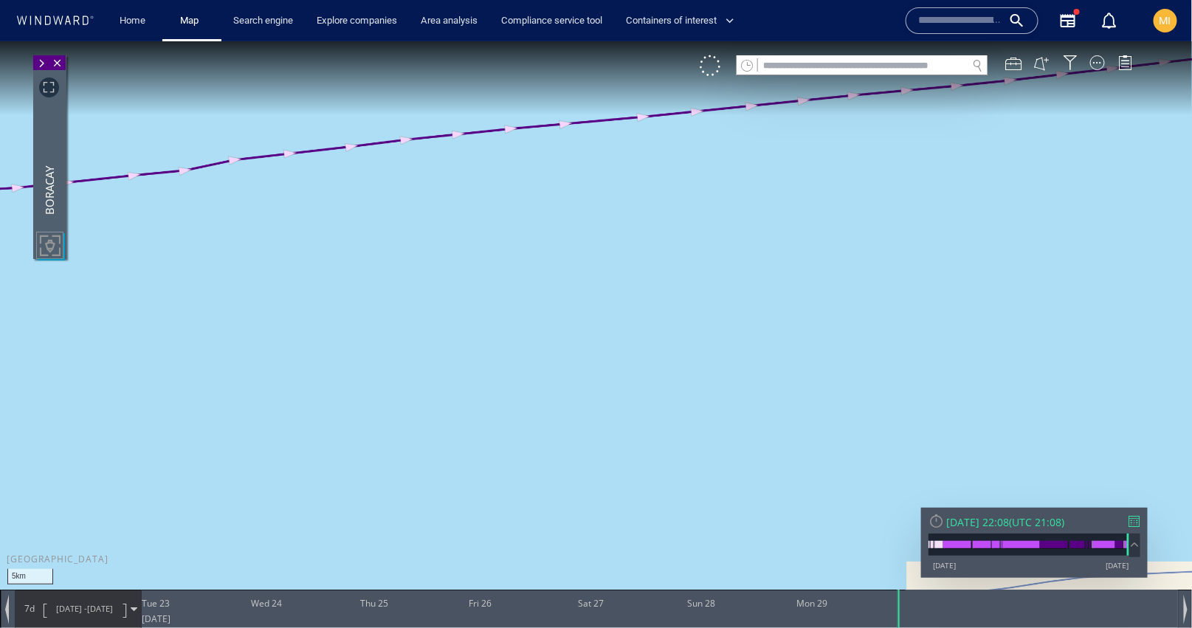
drag, startPoint x: 731, startPoint y: 191, endPoint x: 721, endPoint y: 305, distance: 114.2
click at [721, 305] on canvas "Map" at bounding box center [596, 327] width 1193 height 572
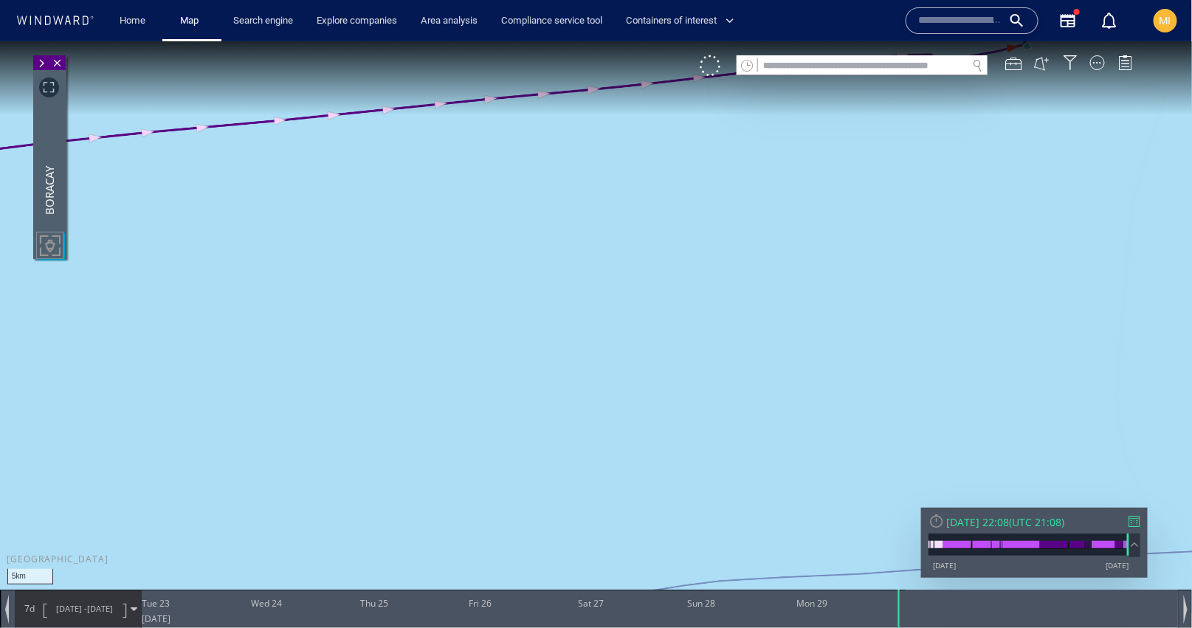
drag, startPoint x: 865, startPoint y: 244, endPoint x: 711, endPoint y: 375, distance: 202.7
click at [711, 373] on canvas "Map" at bounding box center [596, 327] width 1193 height 572
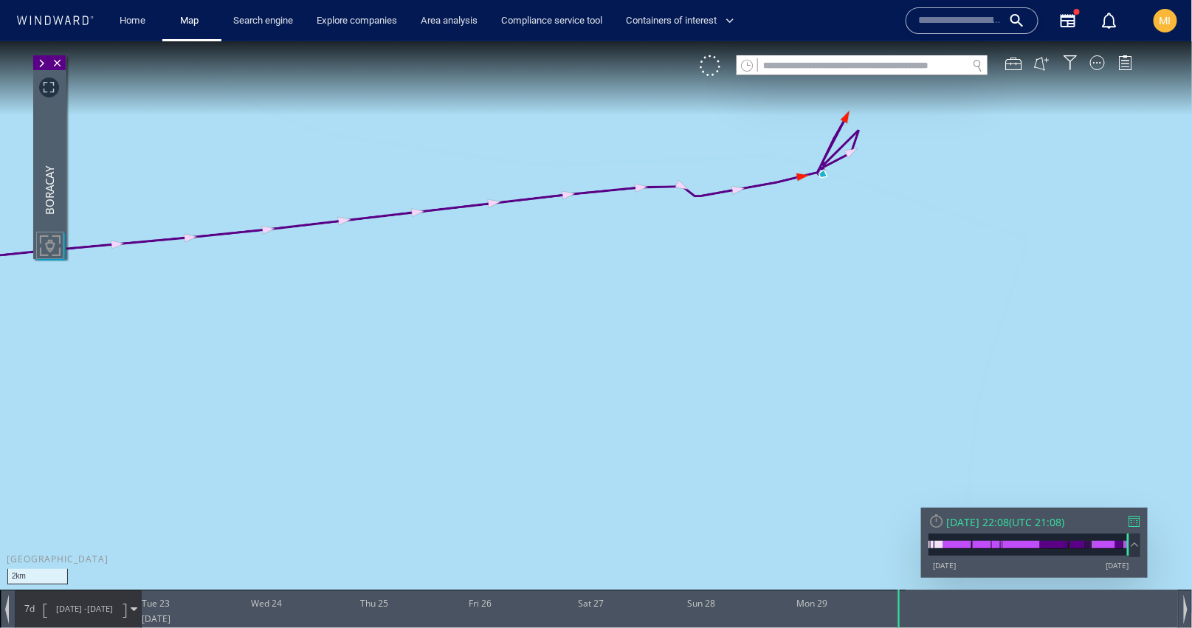
drag, startPoint x: 817, startPoint y: 267, endPoint x: 755, endPoint y: 482, distance: 224.5
click at [755, 481] on canvas "Map" at bounding box center [596, 327] width 1193 height 572
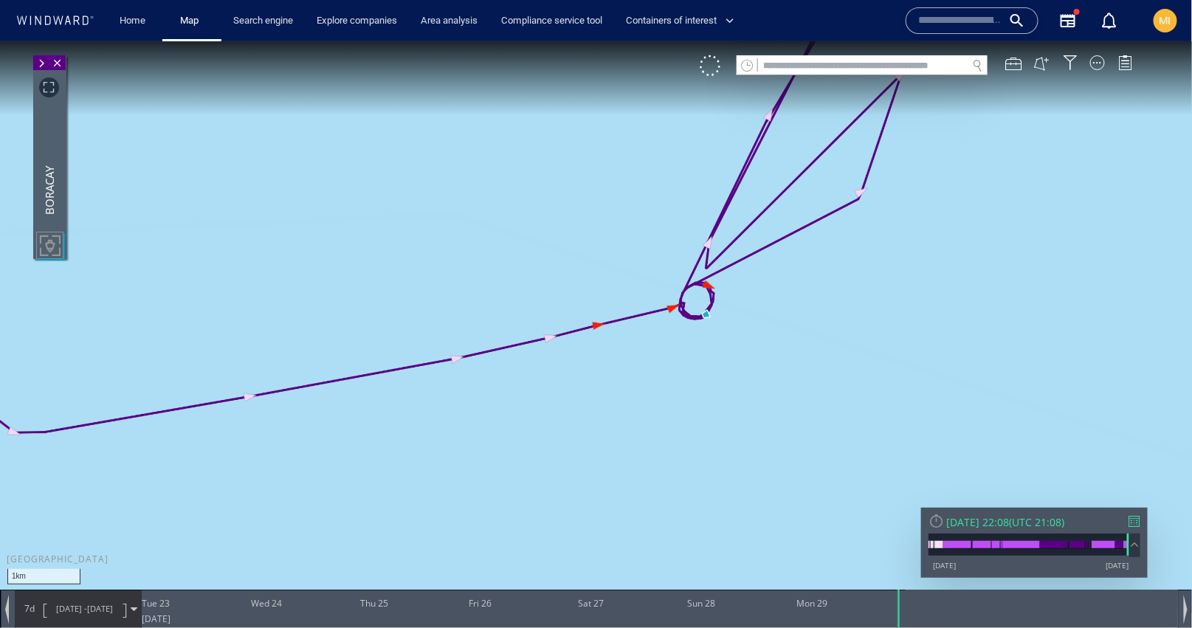
drag, startPoint x: 773, startPoint y: 385, endPoint x: 774, endPoint y: 461, distance: 76.8
click at [774, 459] on canvas "Map" at bounding box center [596, 327] width 1193 height 572
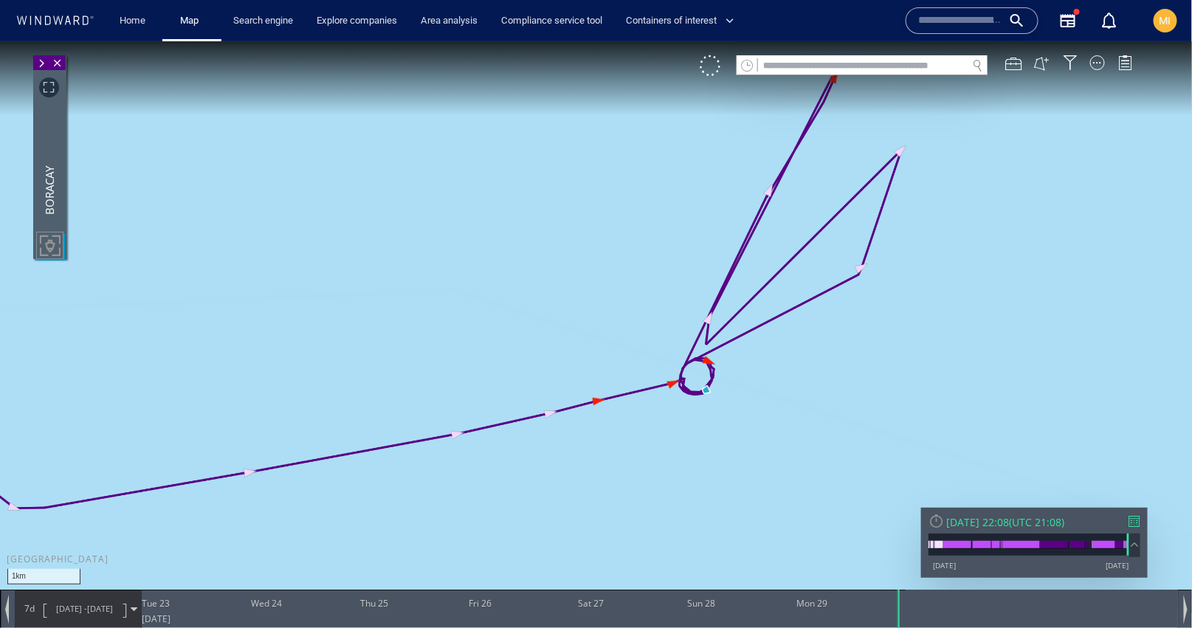
drag, startPoint x: 797, startPoint y: 388, endPoint x: 775, endPoint y: 446, distance: 62.1
click at [776, 445] on canvas "Map" at bounding box center [596, 327] width 1193 height 572
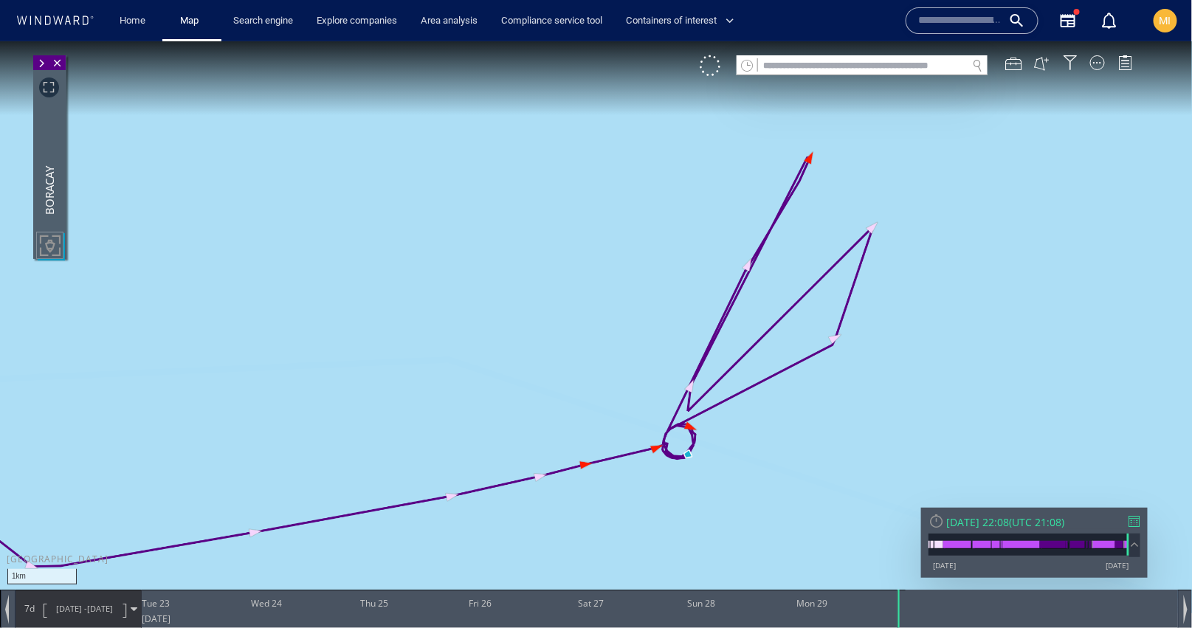
drag, startPoint x: 662, startPoint y: 388, endPoint x: 631, endPoint y: 292, distance: 100.9
click at [633, 289] on canvas "Map" at bounding box center [596, 327] width 1193 height 572
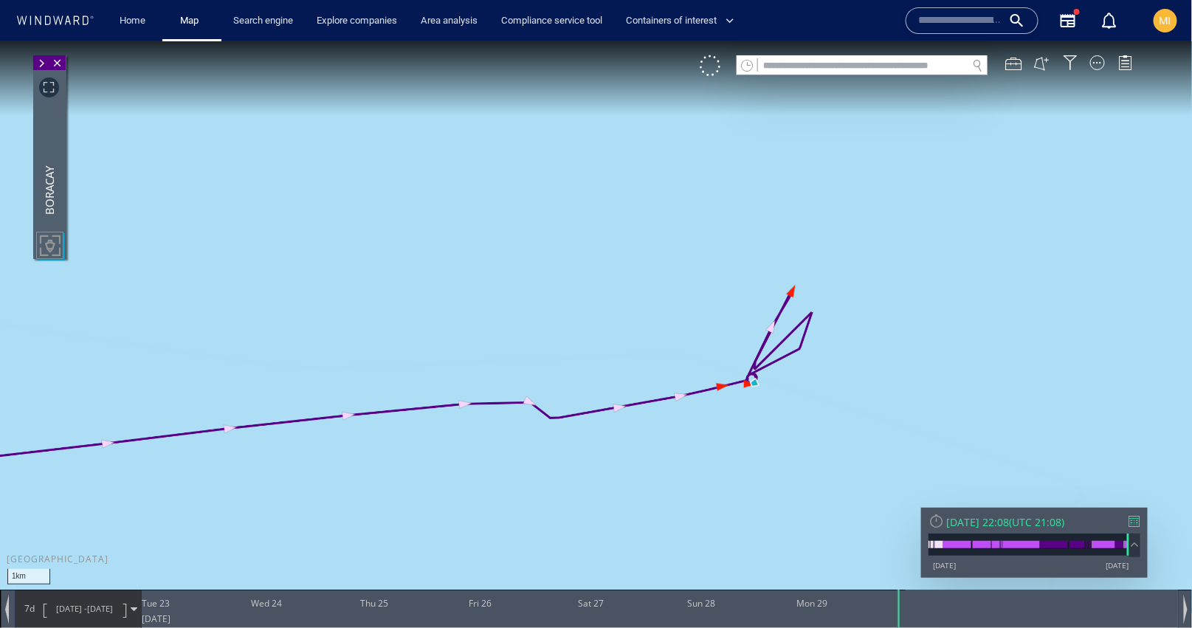
drag, startPoint x: 767, startPoint y: 298, endPoint x: 758, endPoint y: 209, distance: 89.8
click at [759, 213] on canvas "Map" at bounding box center [596, 327] width 1193 height 572
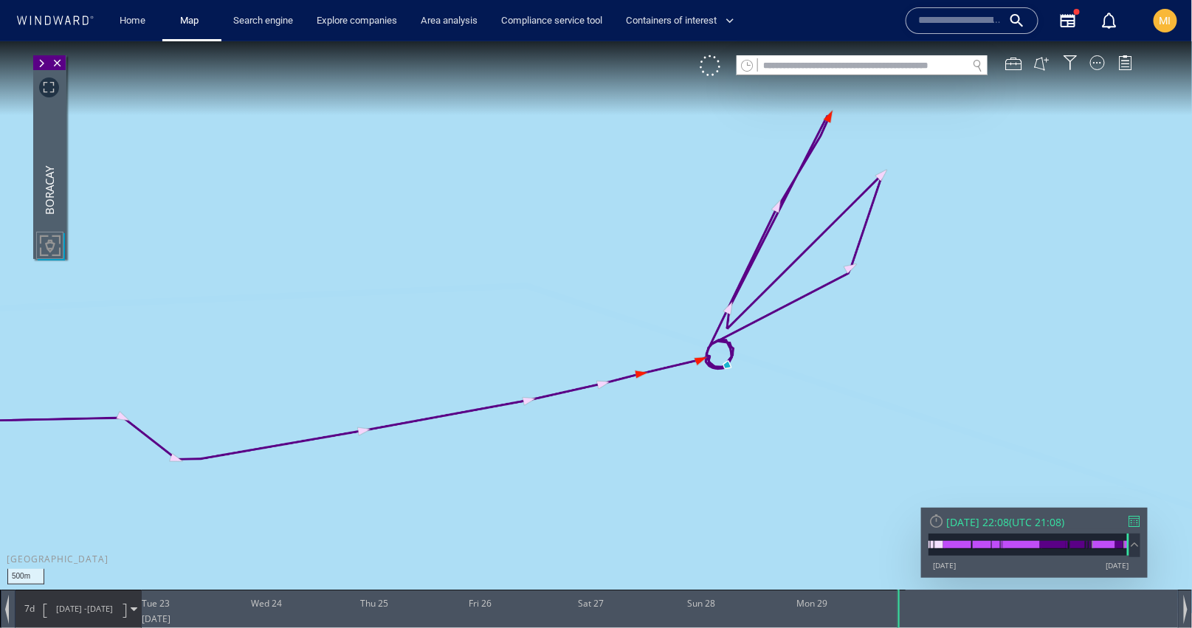
drag, startPoint x: 846, startPoint y: 181, endPoint x: 828, endPoint y: 236, distance: 58.4
click at [828, 233] on canvas "Map" at bounding box center [596, 327] width 1193 height 572
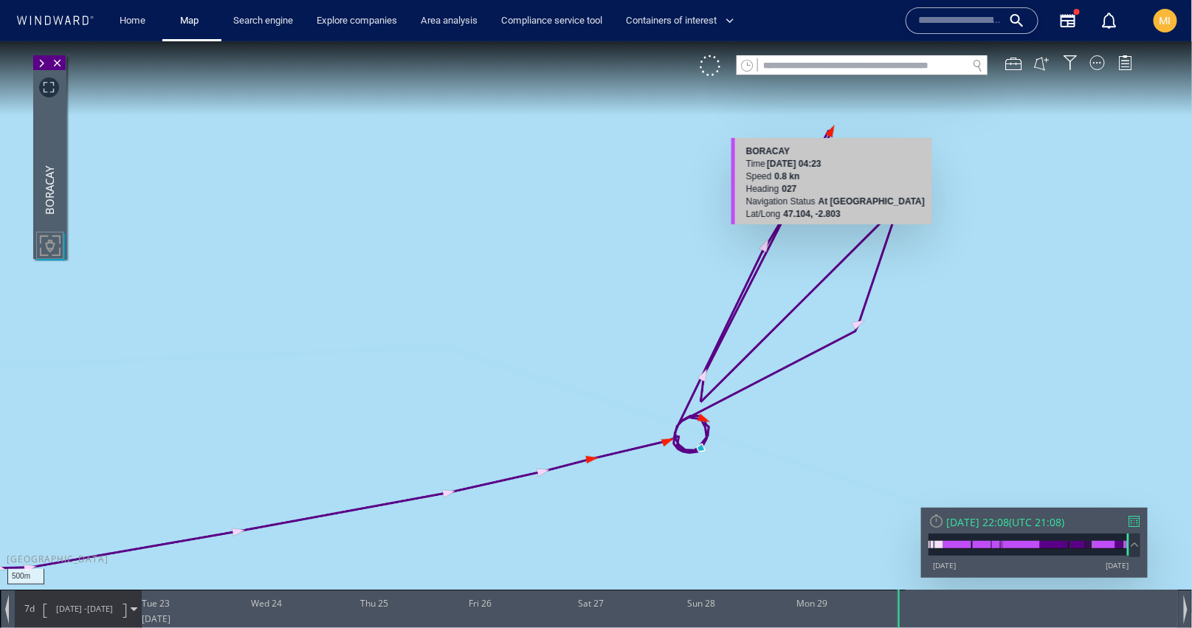
drag, startPoint x: 831, startPoint y: 136, endPoint x: 842, endPoint y: 195, distance: 60.0
